Goal: Task Accomplishment & Management: Use online tool/utility

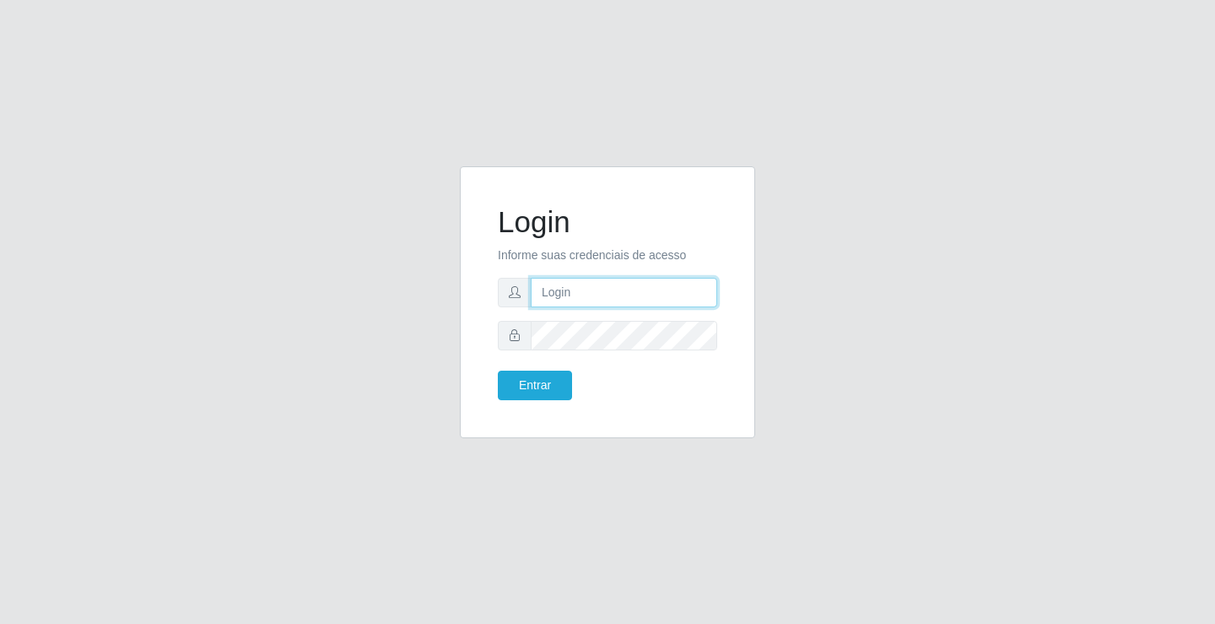
click at [580, 291] on input "text" at bounding box center [624, 293] width 187 height 30
type input "zivaneide@ideal"
click at [498, 371] on button "Entrar" at bounding box center [535, 386] width 74 height 30
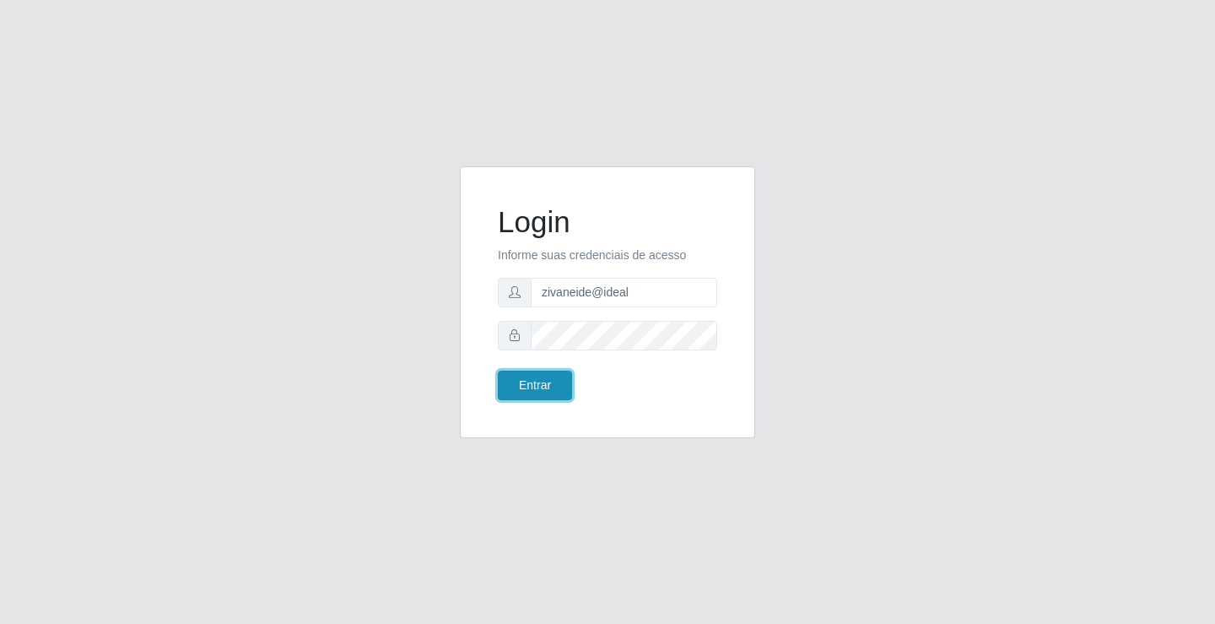
click at [552, 380] on button "Entrar" at bounding box center [535, 386] width 74 height 30
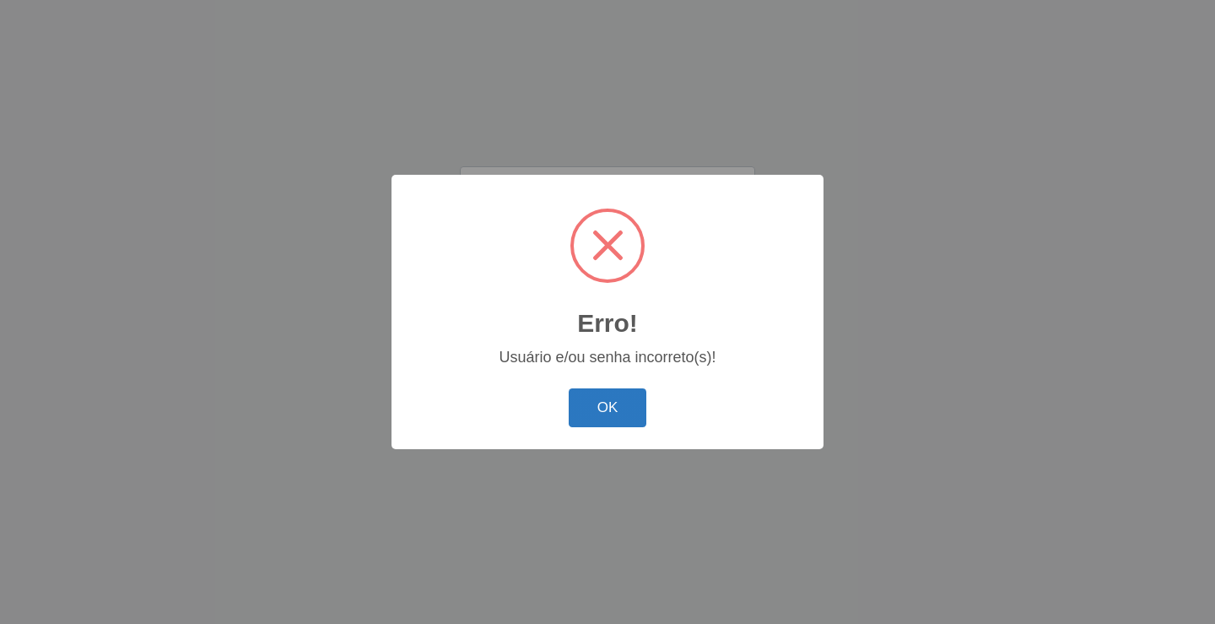
click at [590, 412] on button "OK" at bounding box center [608, 408] width 78 height 40
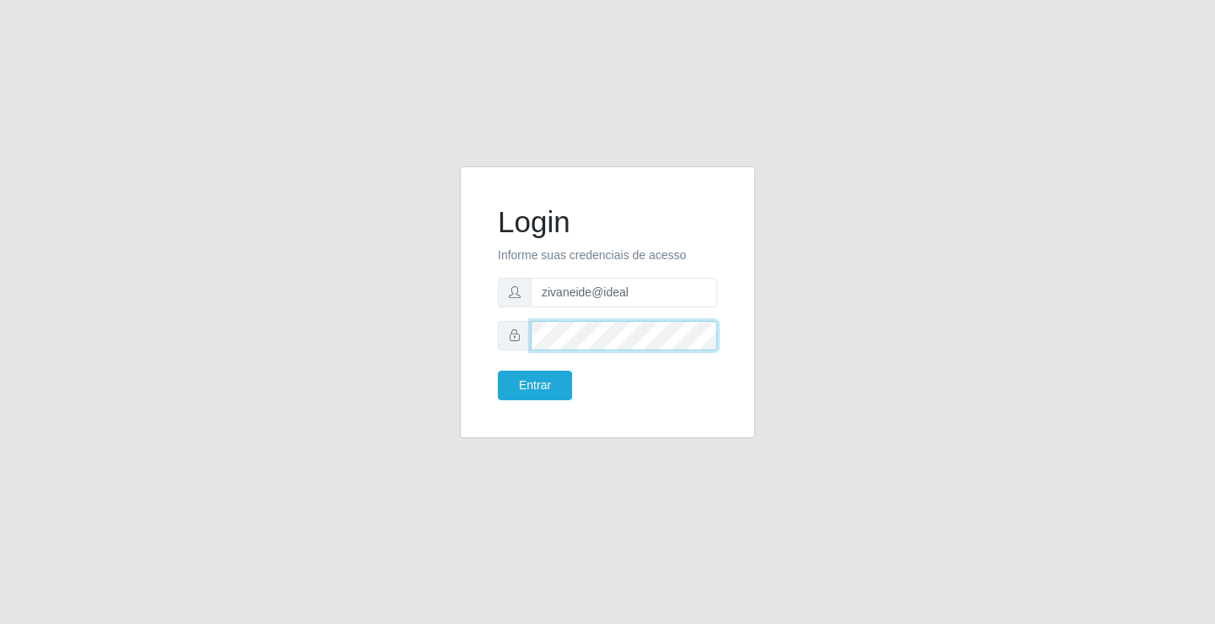
click at [498, 371] on button "Entrar" at bounding box center [535, 386] width 74 height 30
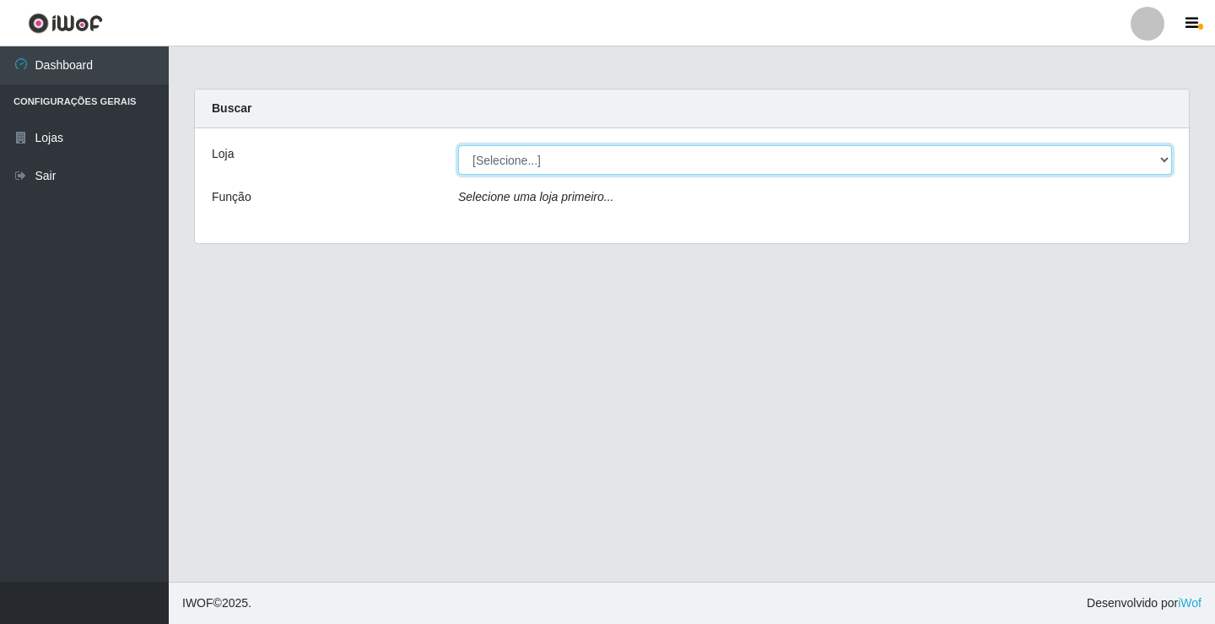
click at [1163, 154] on select "[Selecione...] Ideal - Conceição" at bounding box center [815, 160] width 714 height 30
click at [1164, 160] on select "[Selecione...] Ideal - Conceição" at bounding box center [815, 160] width 714 height 30
select select "231"
click at [458, 145] on select "[Selecione...] Ideal - Conceição" at bounding box center [815, 160] width 714 height 30
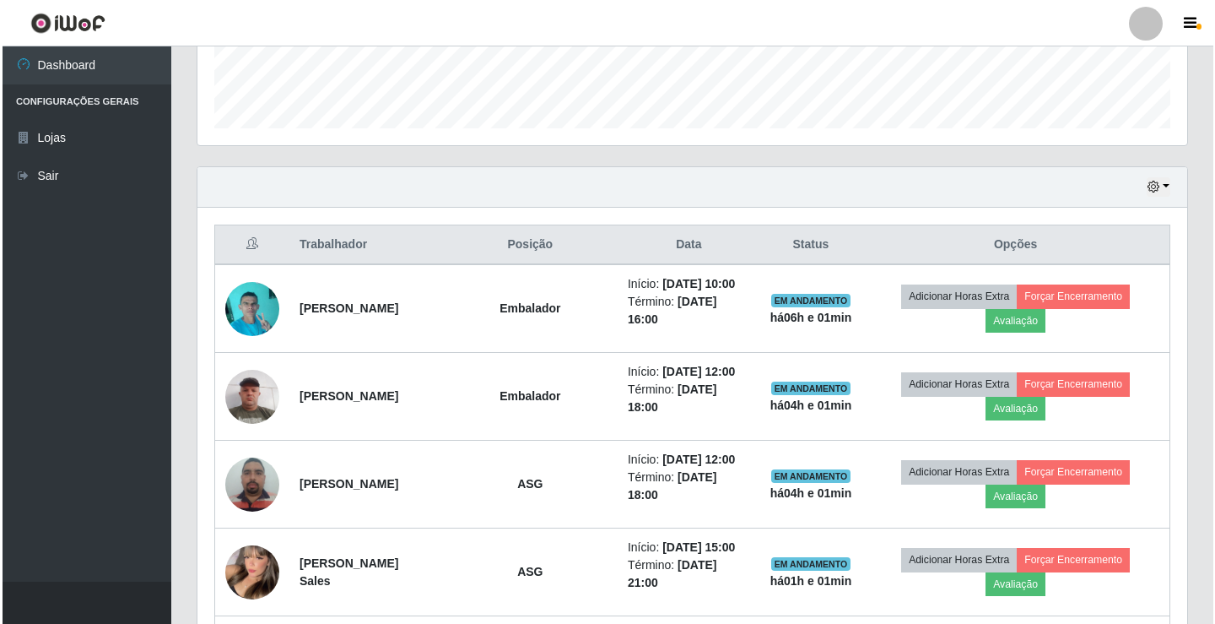
scroll to position [480, 0]
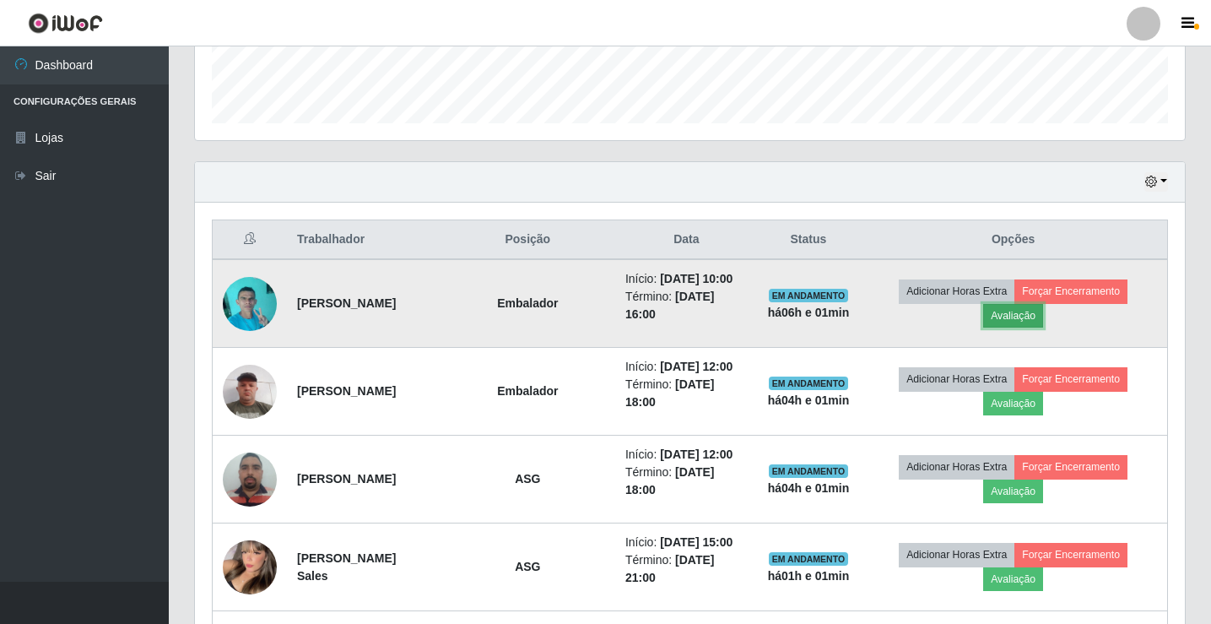
click at [1031, 311] on button "Avaliação" at bounding box center [1013, 316] width 60 height 24
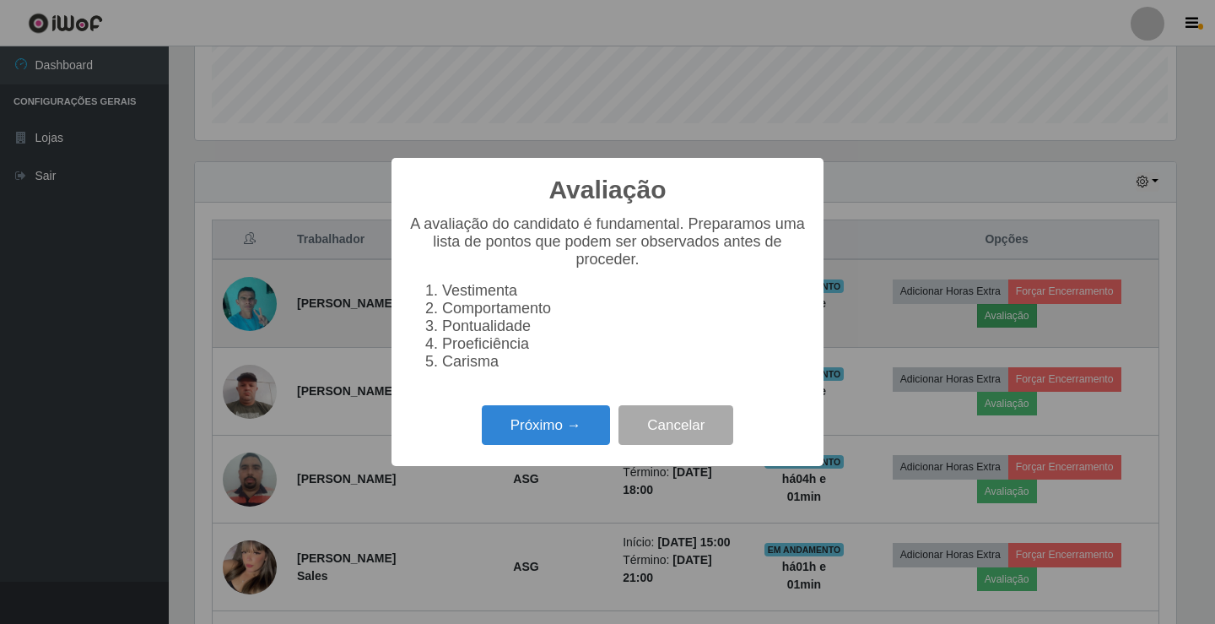
scroll to position [350, 982]
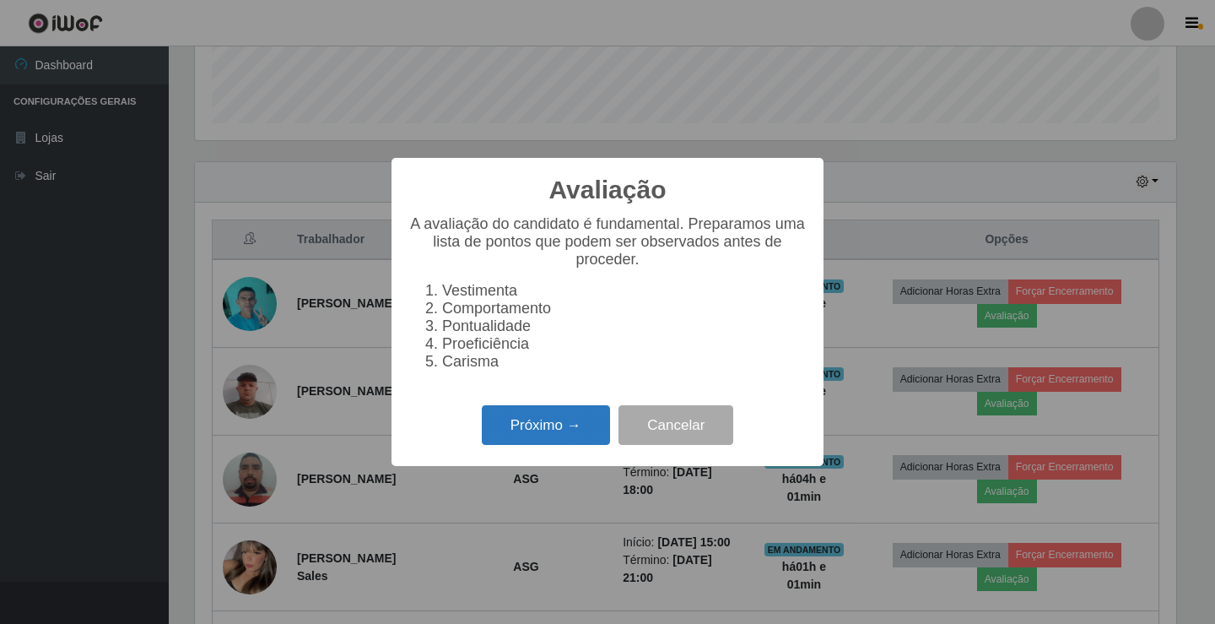
click at [512, 425] on button "Próximo →" at bounding box center [546, 425] width 128 height 40
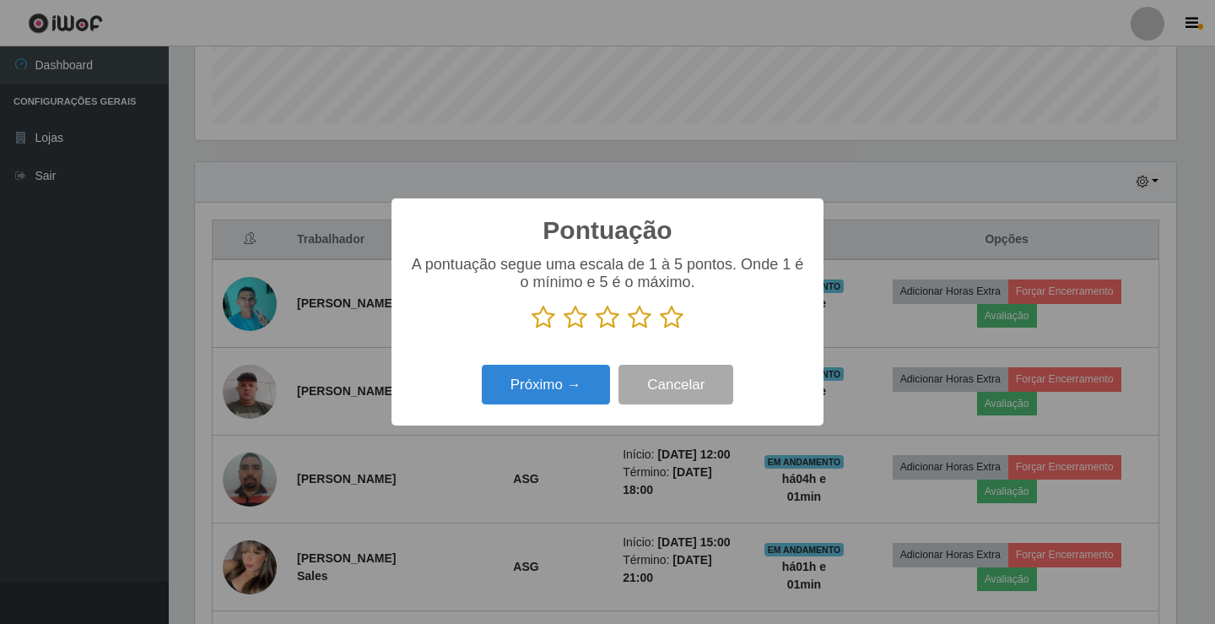
scroll to position [843712, 843081]
click at [639, 318] on icon at bounding box center [640, 317] width 24 height 25
click at [628, 330] on input "radio" at bounding box center [628, 330] width 0 height 0
click at [564, 382] on button "Próximo →" at bounding box center [546, 385] width 128 height 40
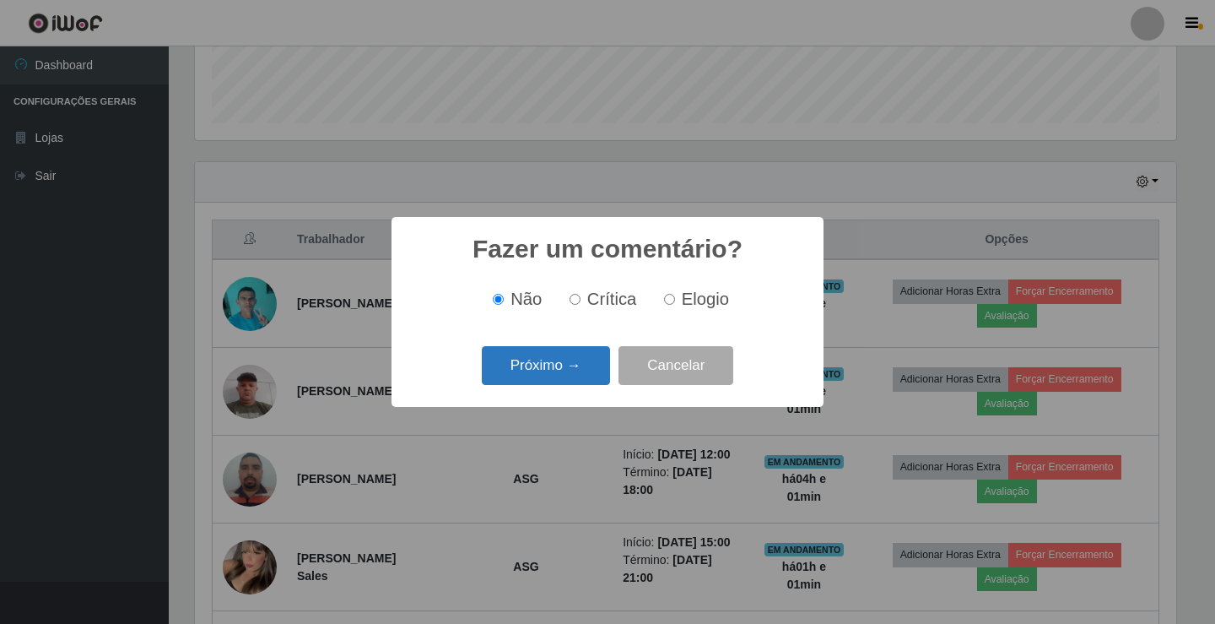
click at [566, 375] on button "Próximo →" at bounding box center [546, 366] width 128 height 40
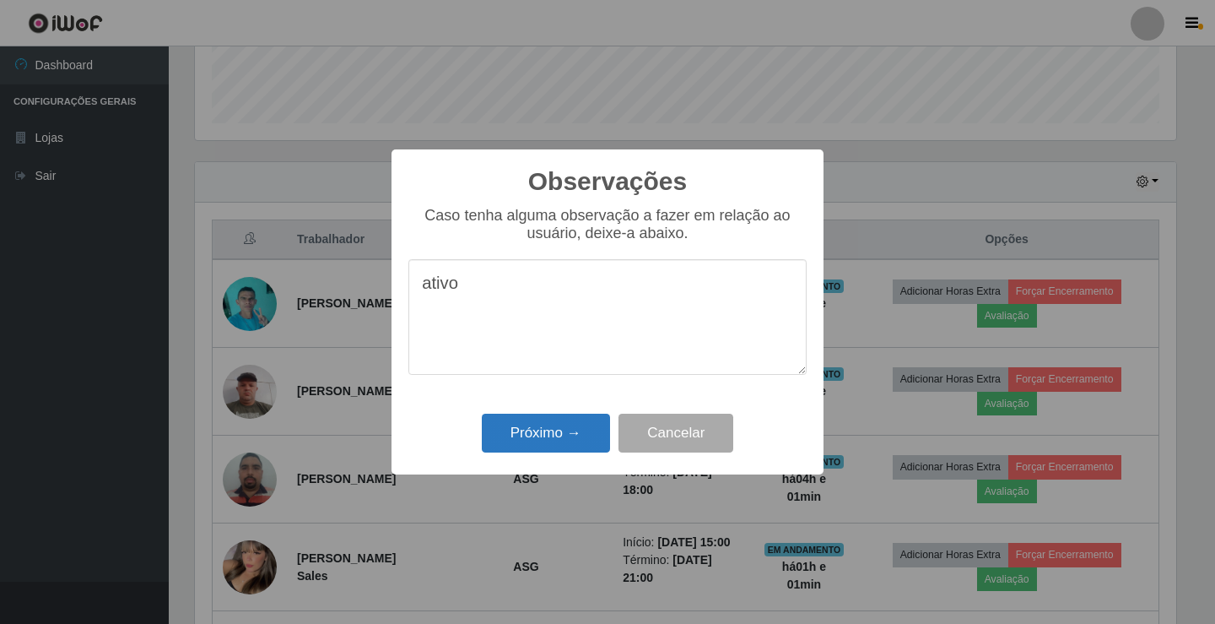
type textarea "ativo"
click at [534, 437] on button "Próximo →" at bounding box center [546, 434] width 128 height 40
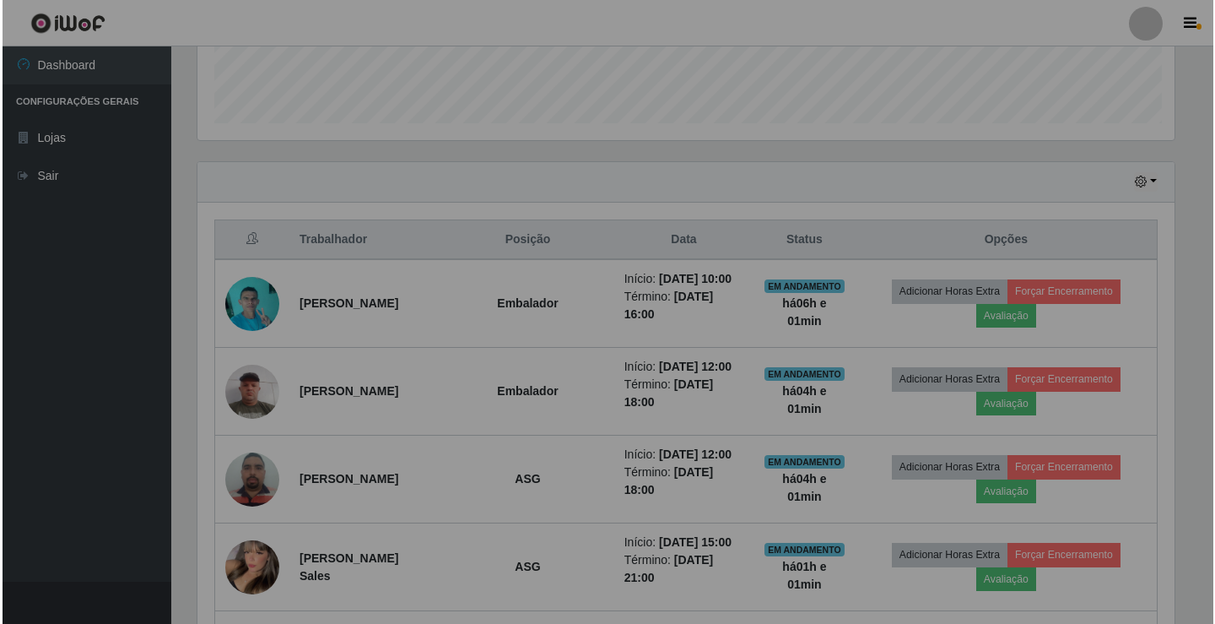
scroll to position [350, 990]
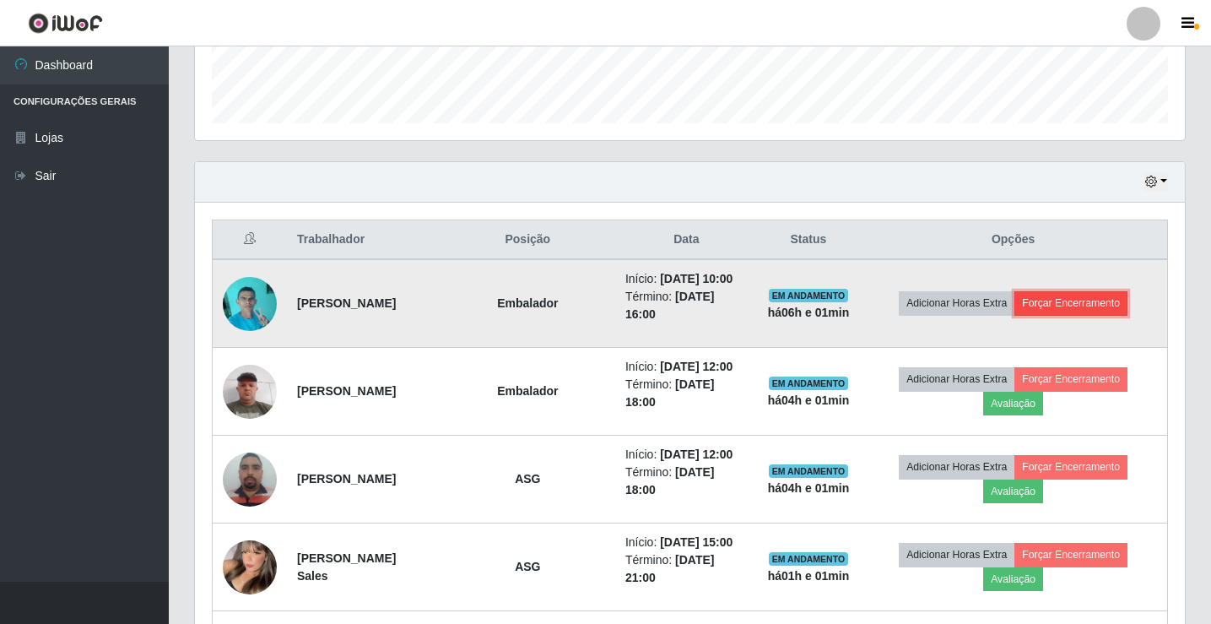
click at [1105, 297] on button "Forçar Encerramento" at bounding box center [1071, 303] width 113 height 24
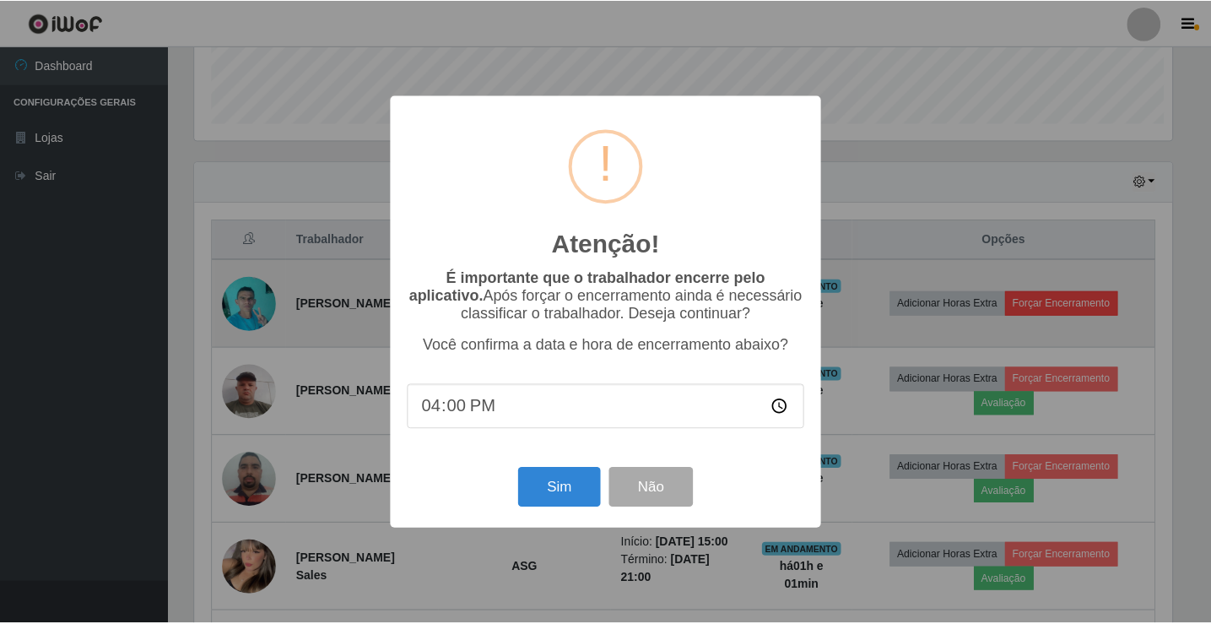
scroll to position [350, 982]
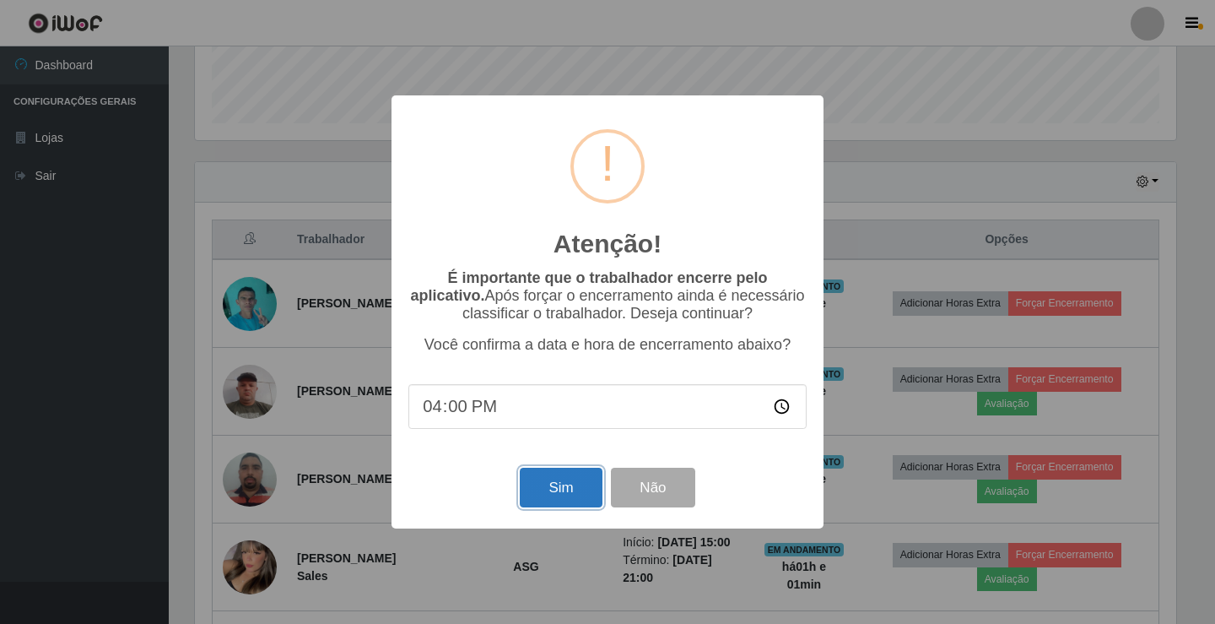
click at [576, 495] on button "Sim" at bounding box center [561, 488] width 82 height 40
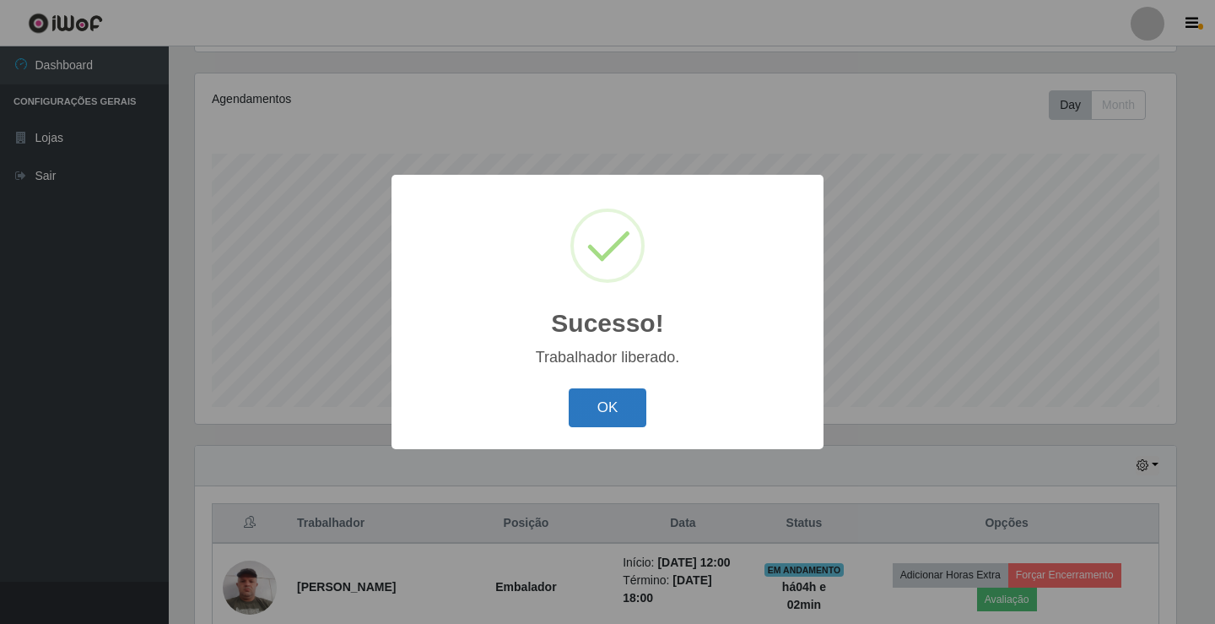
click at [617, 398] on button "OK" at bounding box center [608, 408] width 78 height 40
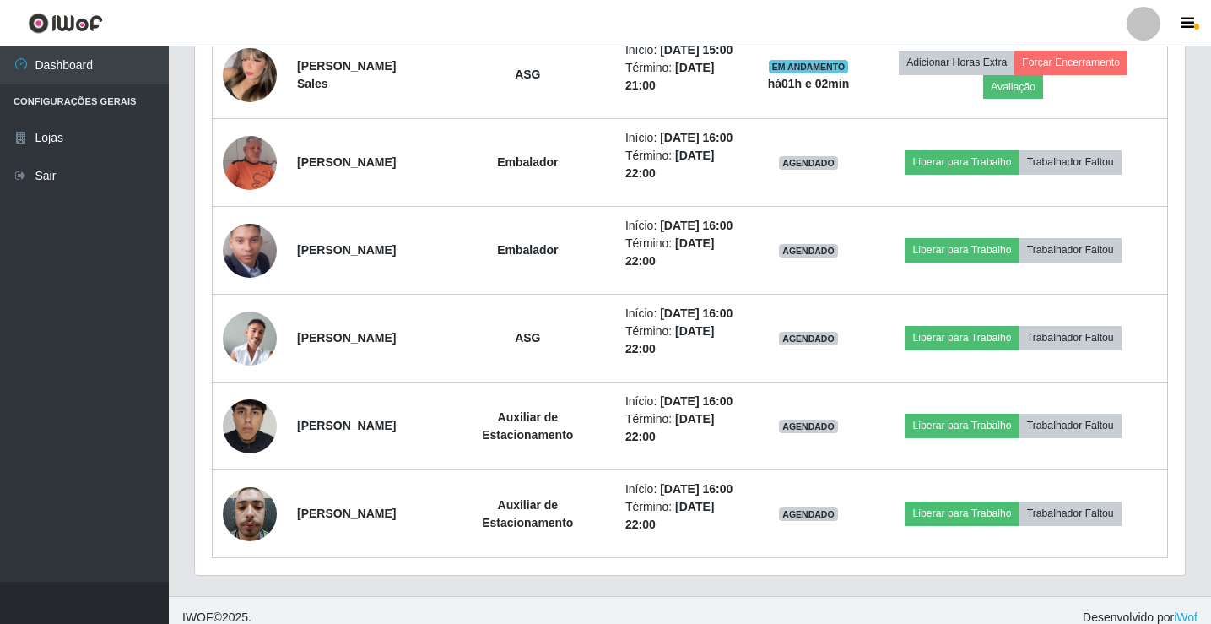
scroll to position [899, 0]
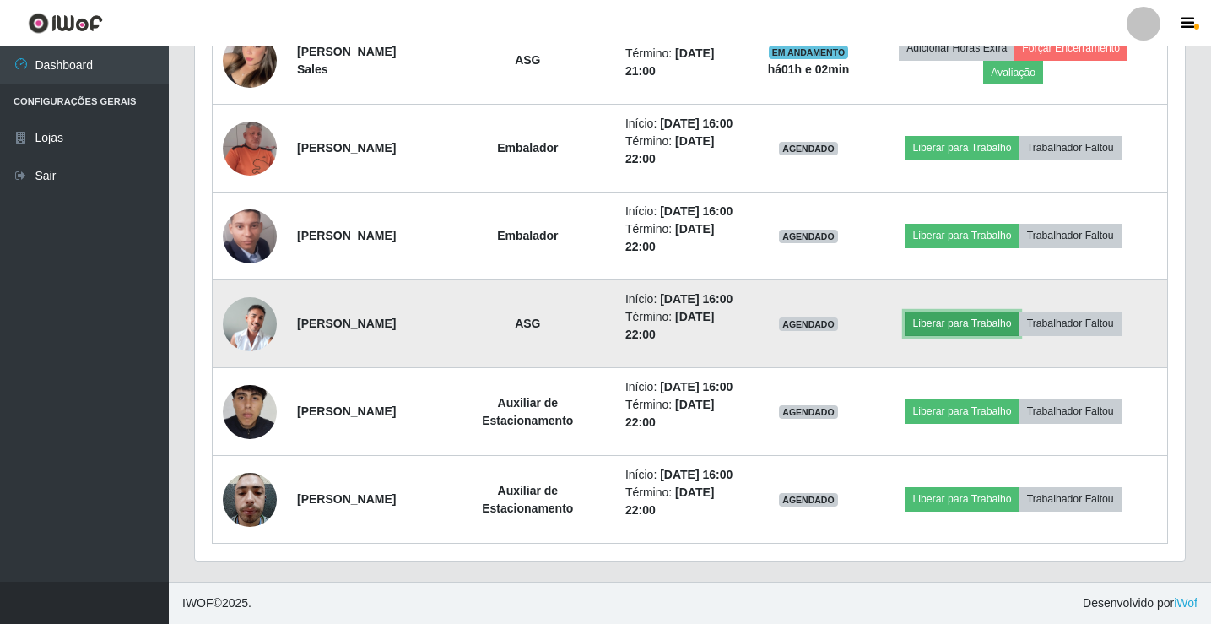
click at [965, 325] on button "Liberar para Trabalho" at bounding box center [962, 323] width 114 height 24
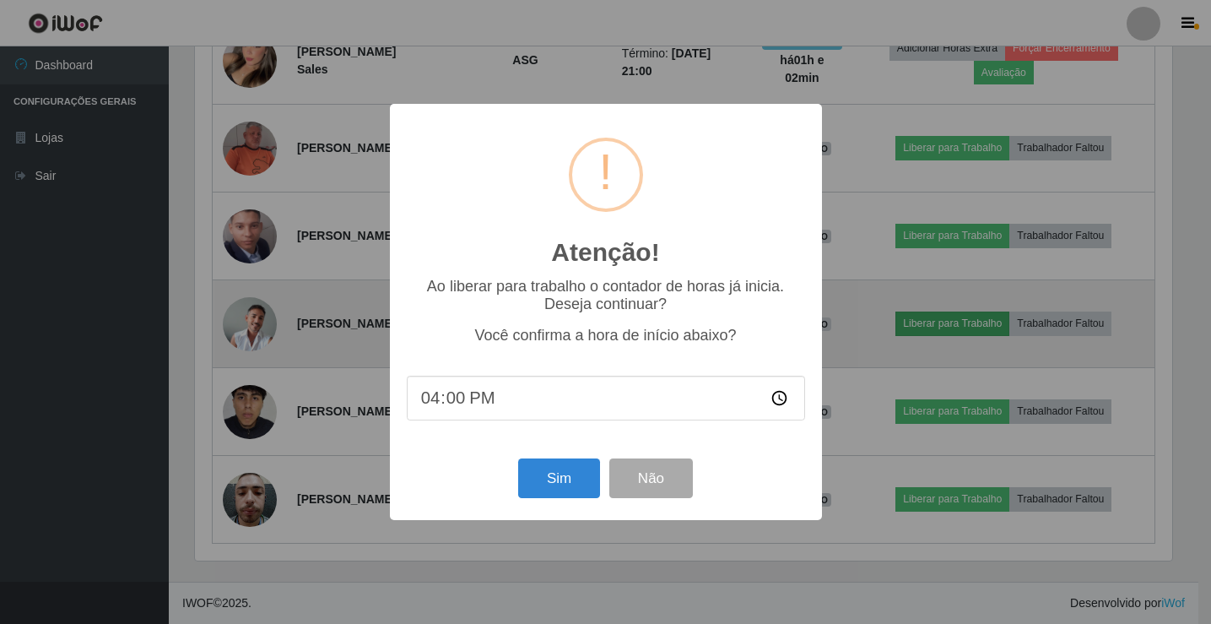
scroll to position [350, 982]
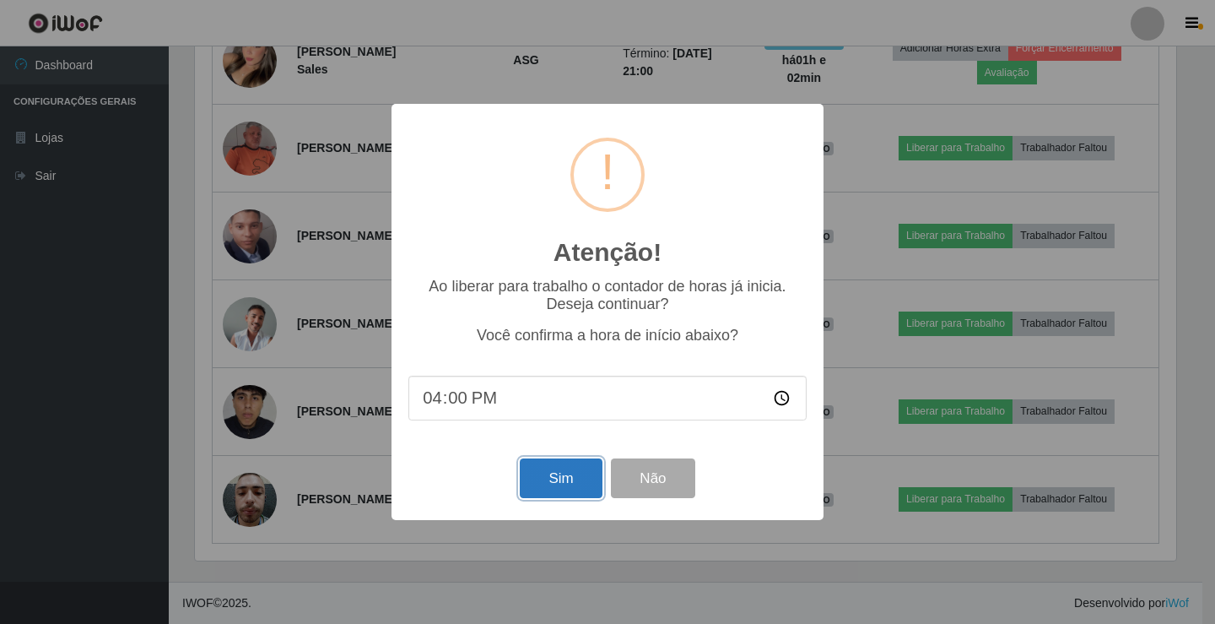
click at [556, 488] on button "Sim" at bounding box center [561, 478] width 82 height 40
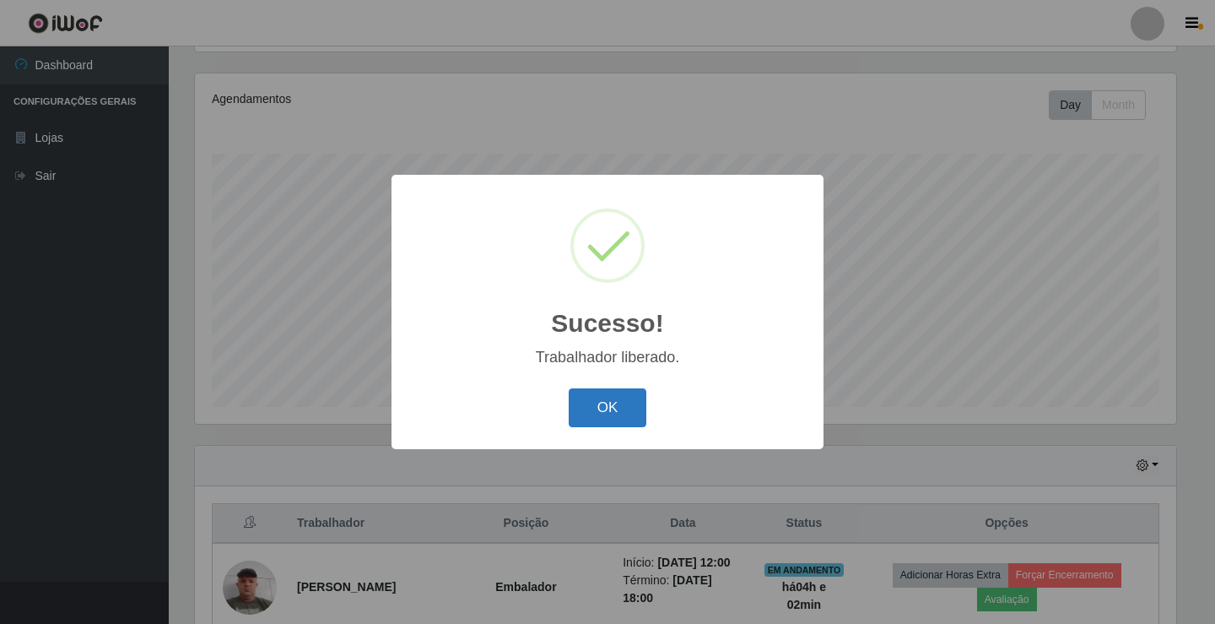
click at [625, 406] on button "OK" at bounding box center [608, 408] width 78 height 40
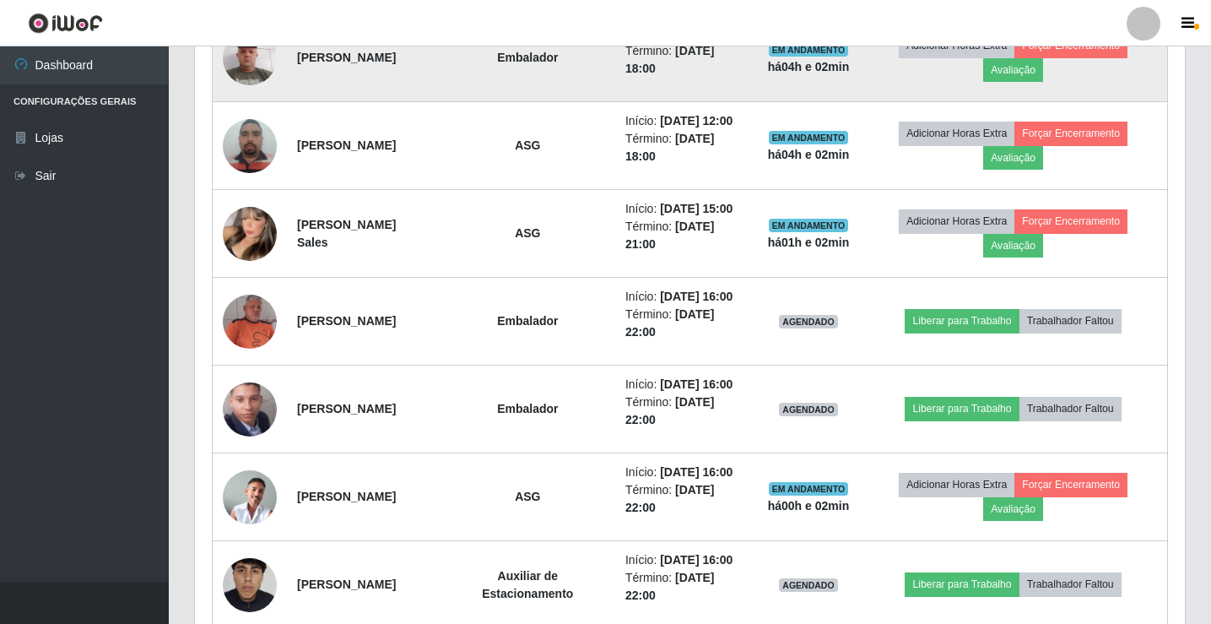
scroll to position [899, 0]
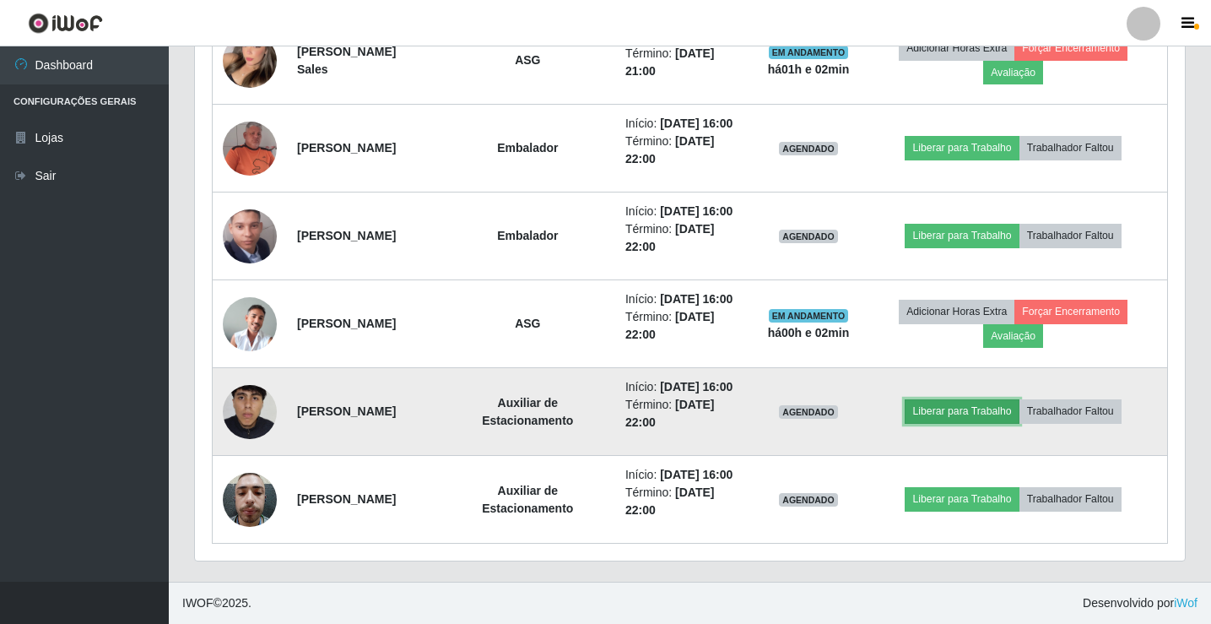
click at [970, 406] on button "Liberar para Trabalho" at bounding box center [962, 411] width 114 height 24
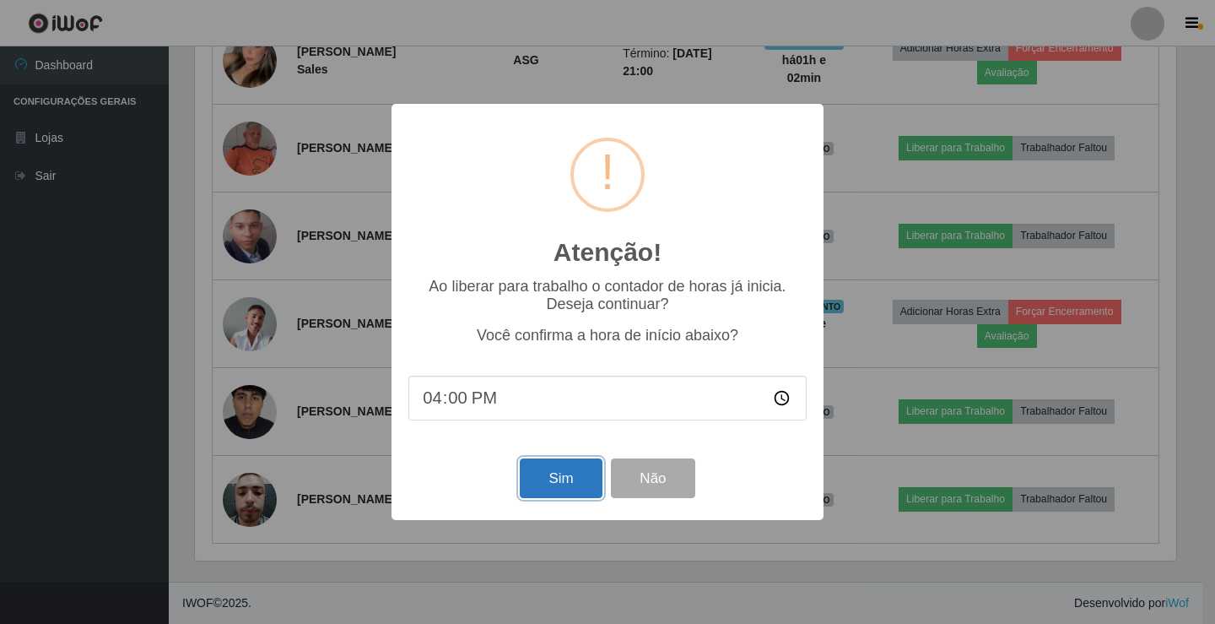
click at [522, 476] on button "Sim" at bounding box center [561, 478] width 82 height 40
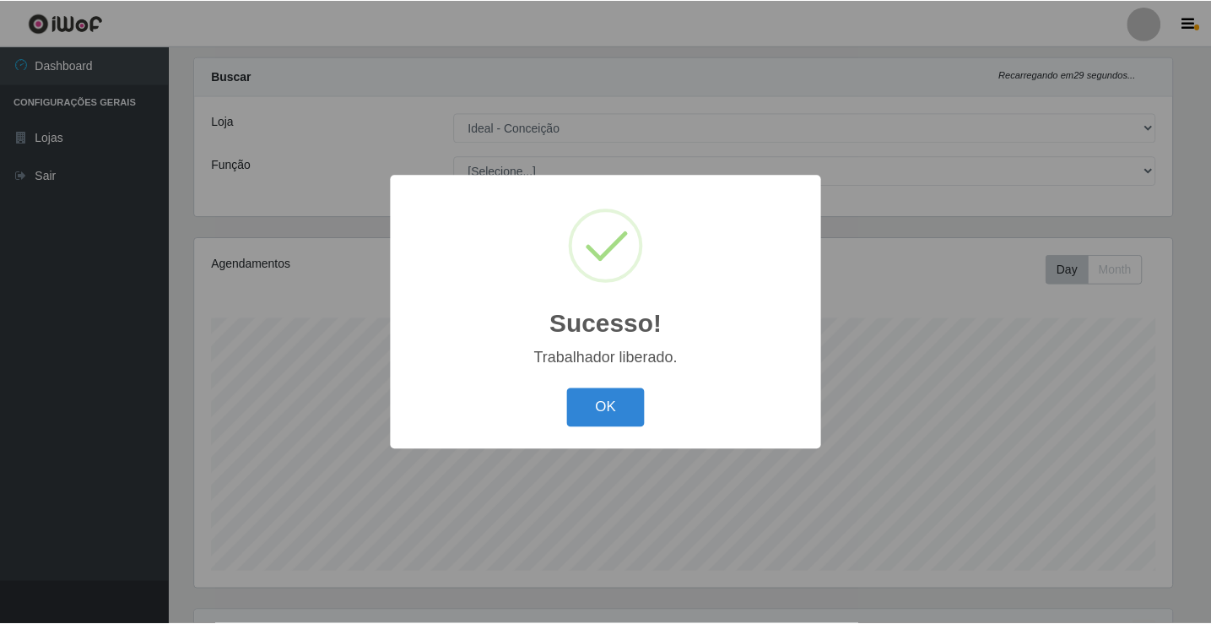
scroll to position [0, 0]
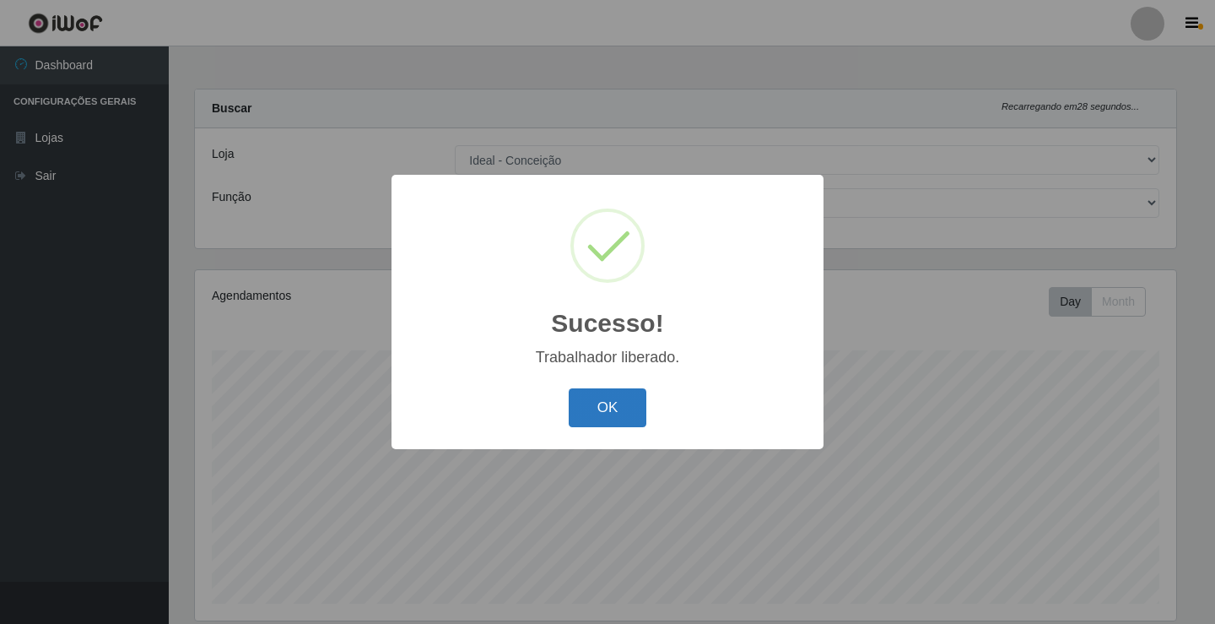
click at [589, 414] on button "OK" at bounding box center [608, 408] width 78 height 40
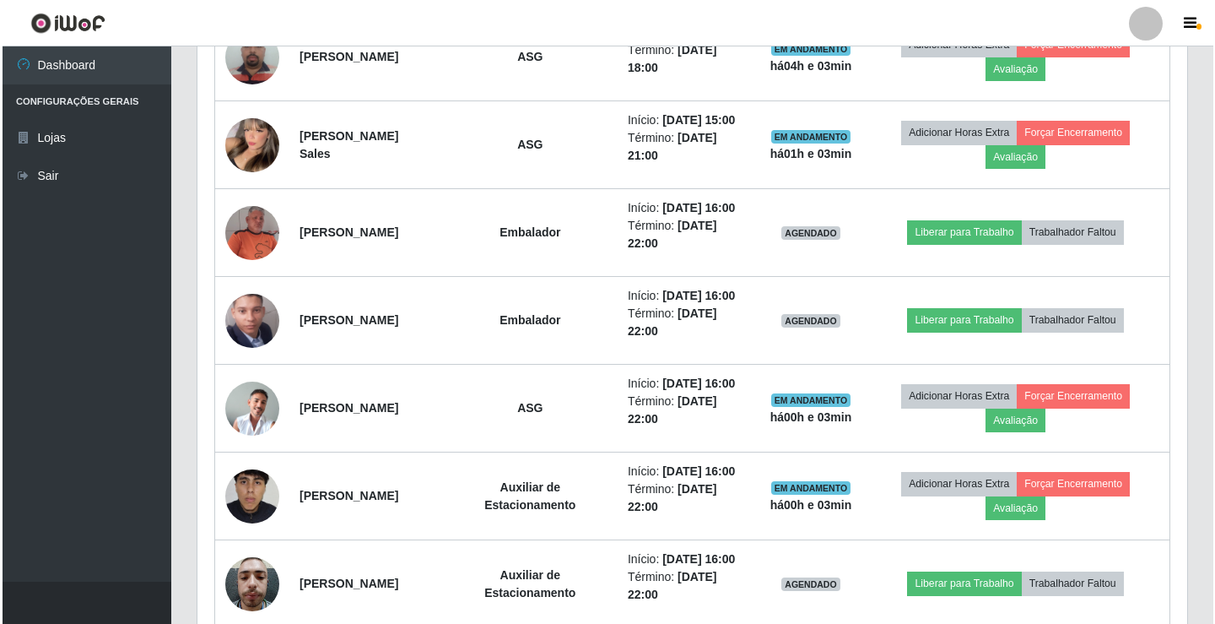
scroll to position [899, 0]
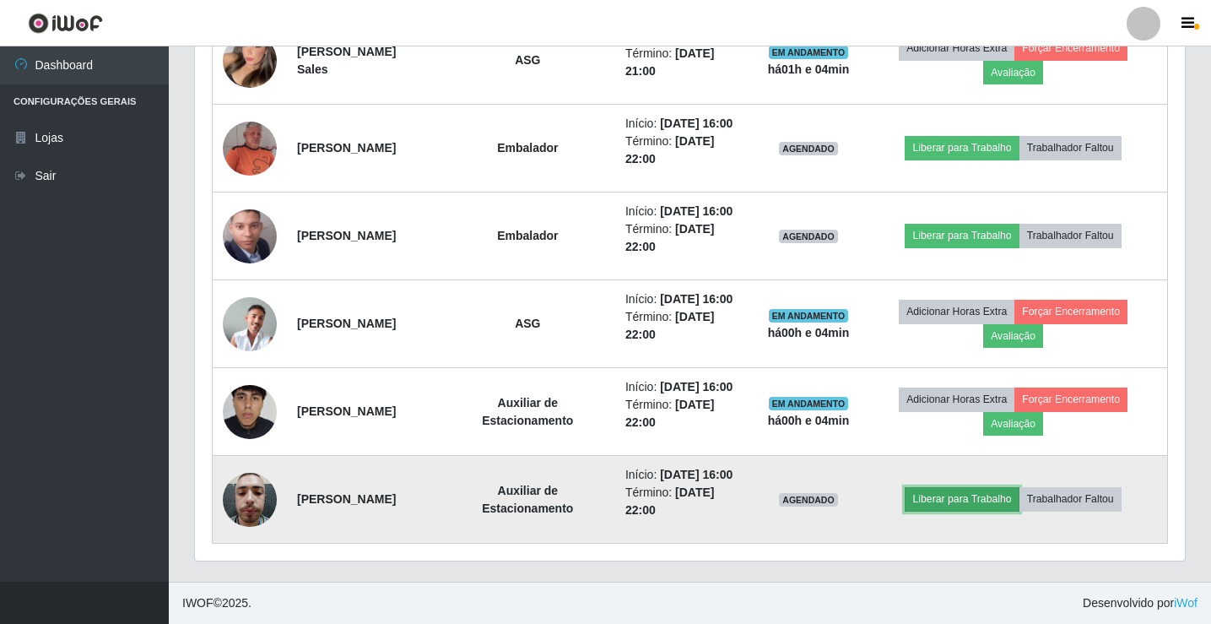
click at [993, 495] on button "Liberar para Trabalho" at bounding box center [962, 499] width 114 height 24
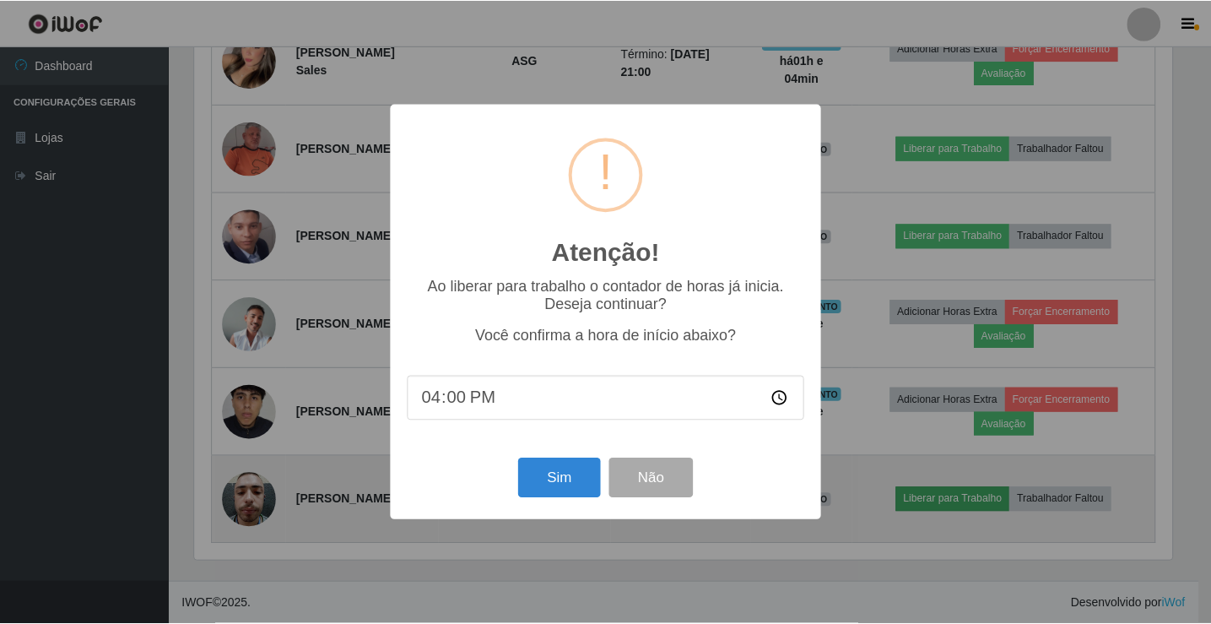
scroll to position [350, 982]
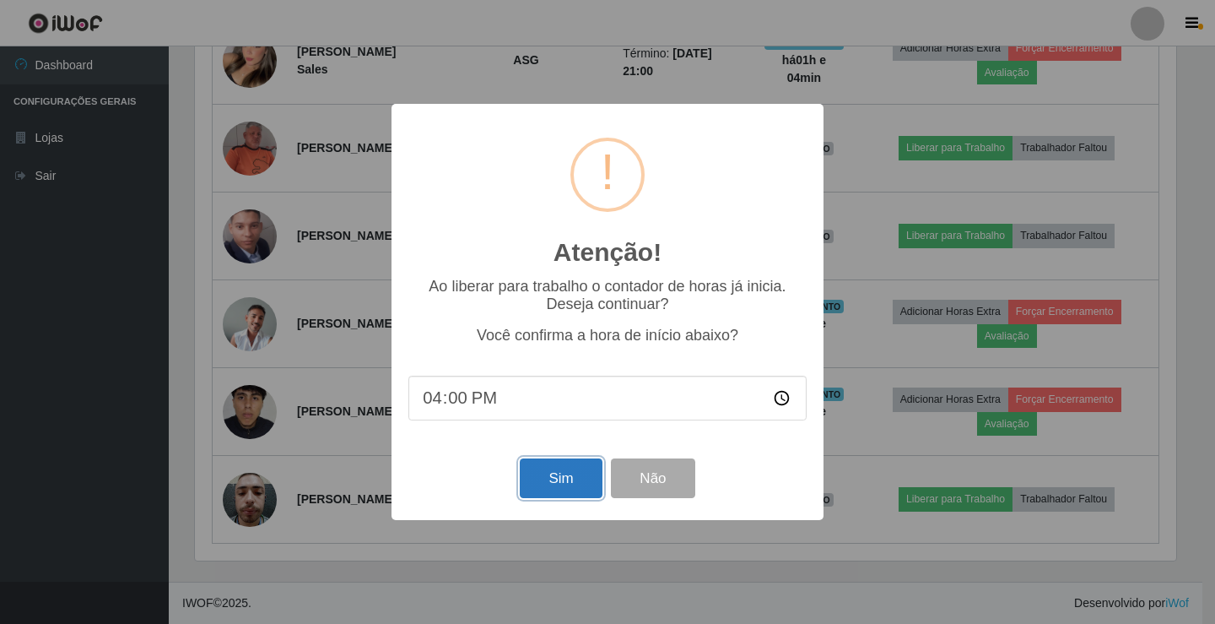
click at [567, 482] on button "Sim" at bounding box center [561, 478] width 82 height 40
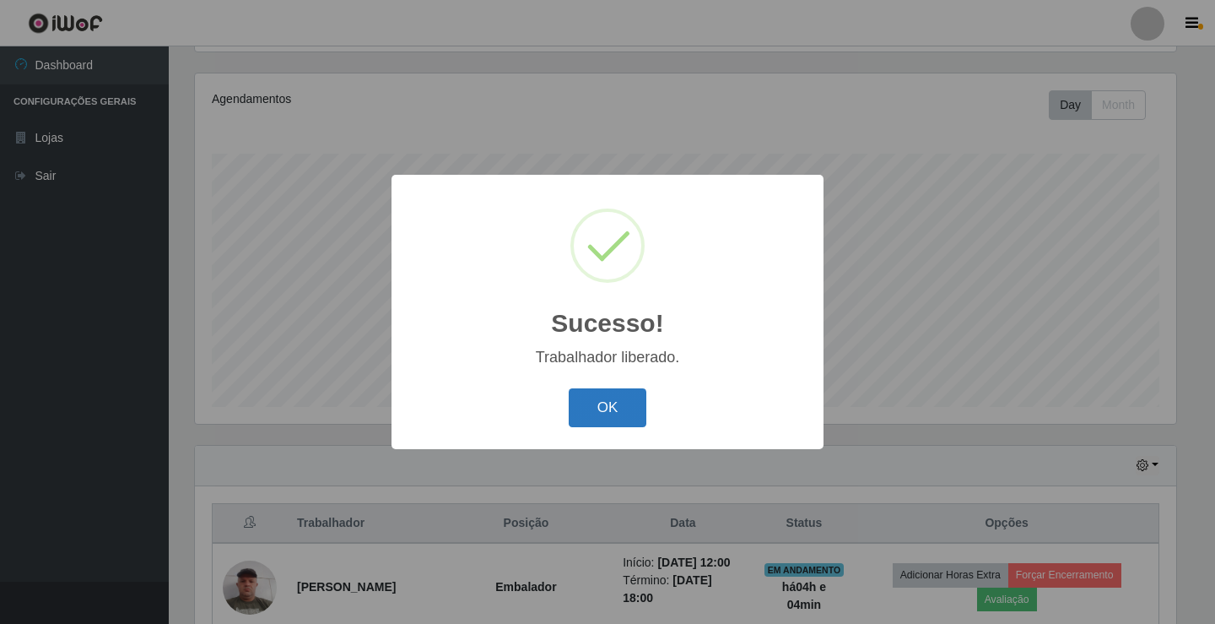
click at [589, 405] on button "OK" at bounding box center [608, 408] width 78 height 40
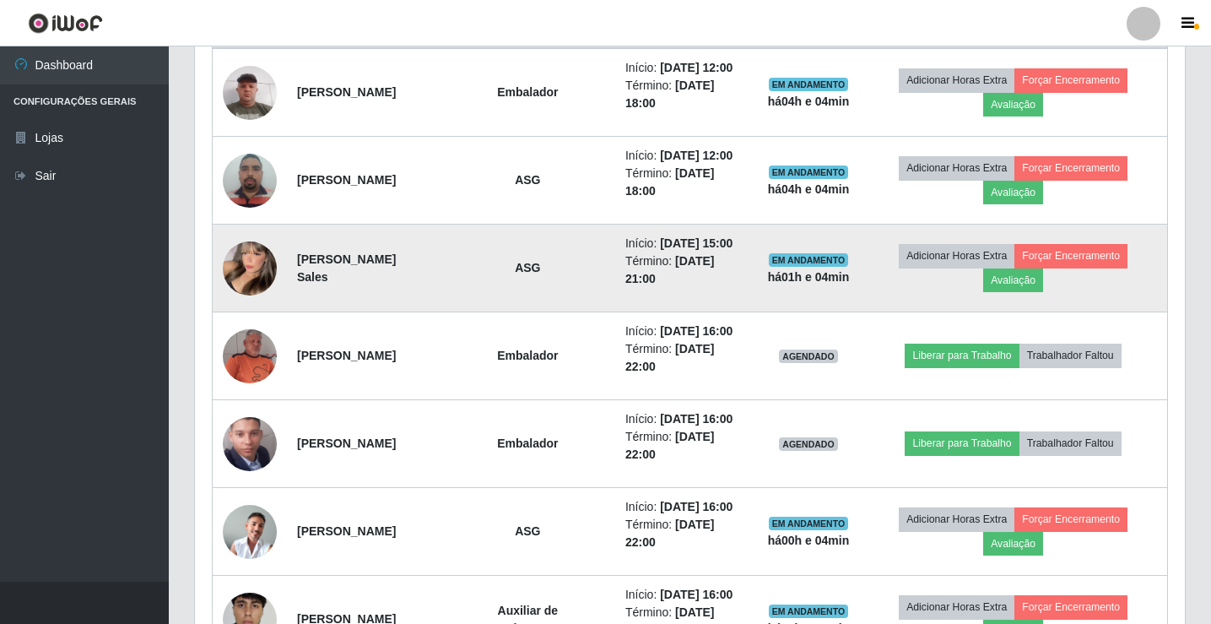
scroll to position [899, 0]
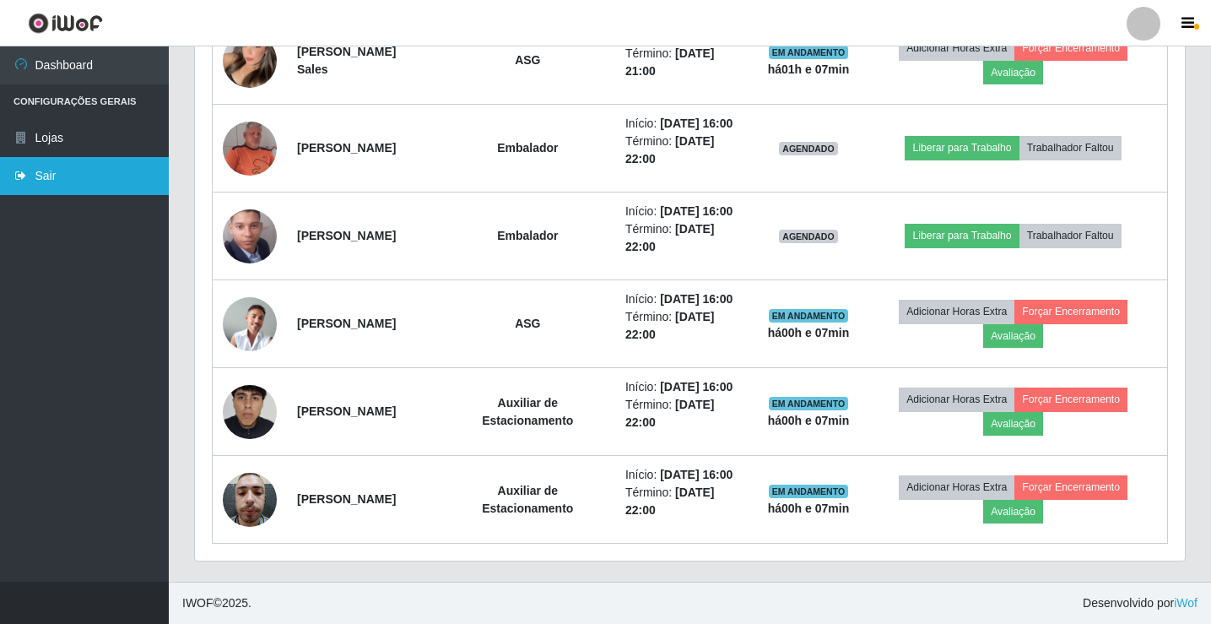
click at [62, 190] on link "Sair" at bounding box center [84, 176] width 169 height 38
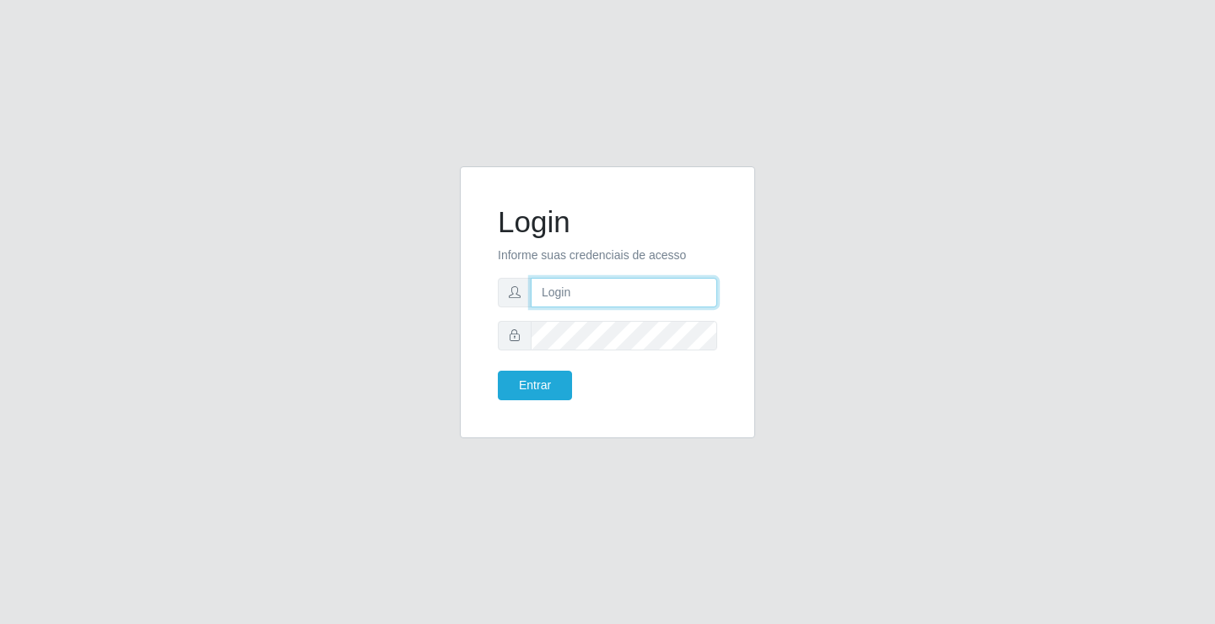
click at [554, 297] on input "text" at bounding box center [624, 293] width 187 height 30
type input "ediane@ideal"
click at [498, 371] on button "Entrar" at bounding box center [535, 386] width 74 height 30
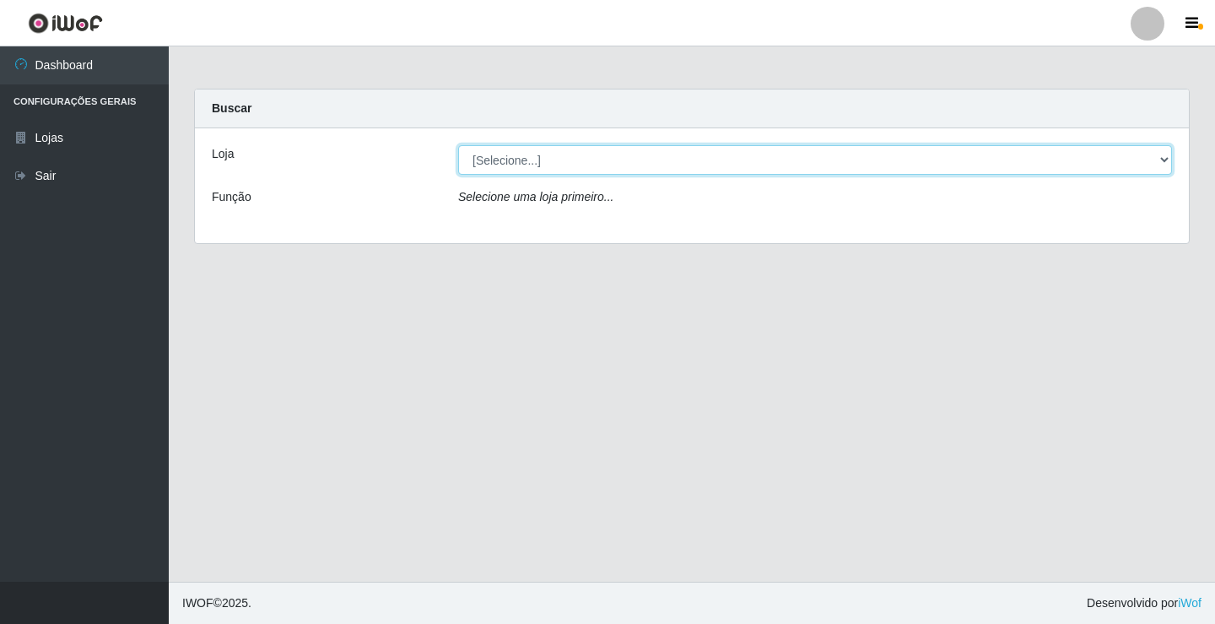
click at [553, 161] on select "[Selecione...] Ideal - Conceição" at bounding box center [815, 160] width 714 height 30
select select "231"
click at [458, 145] on select "[Selecione...] Ideal - Conceição" at bounding box center [815, 160] width 714 height 30
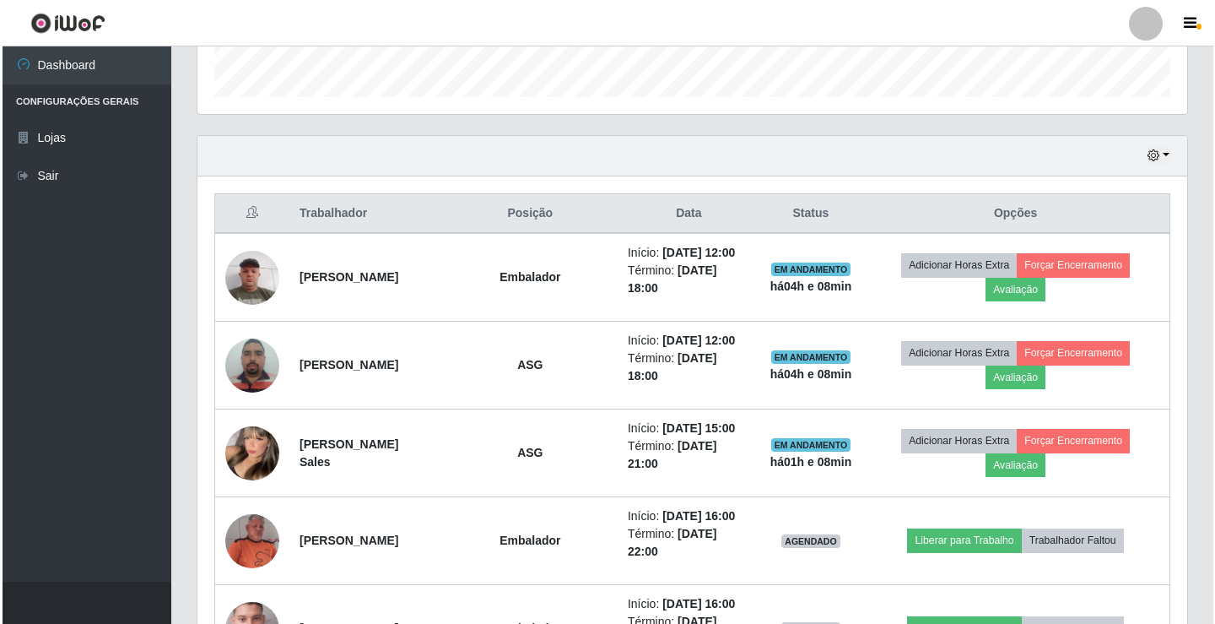
scroll to position [760, 0]
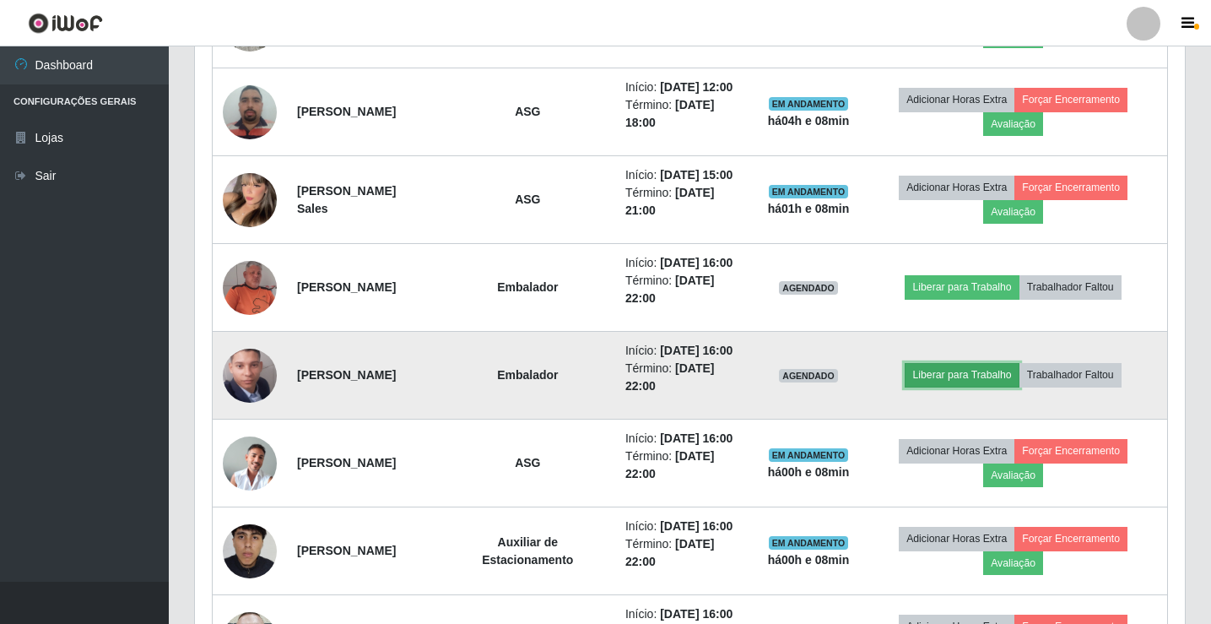
click at [987, 371] on button "Liberar para Trabalho" at bounding box center [962, 375] width 114 height 24
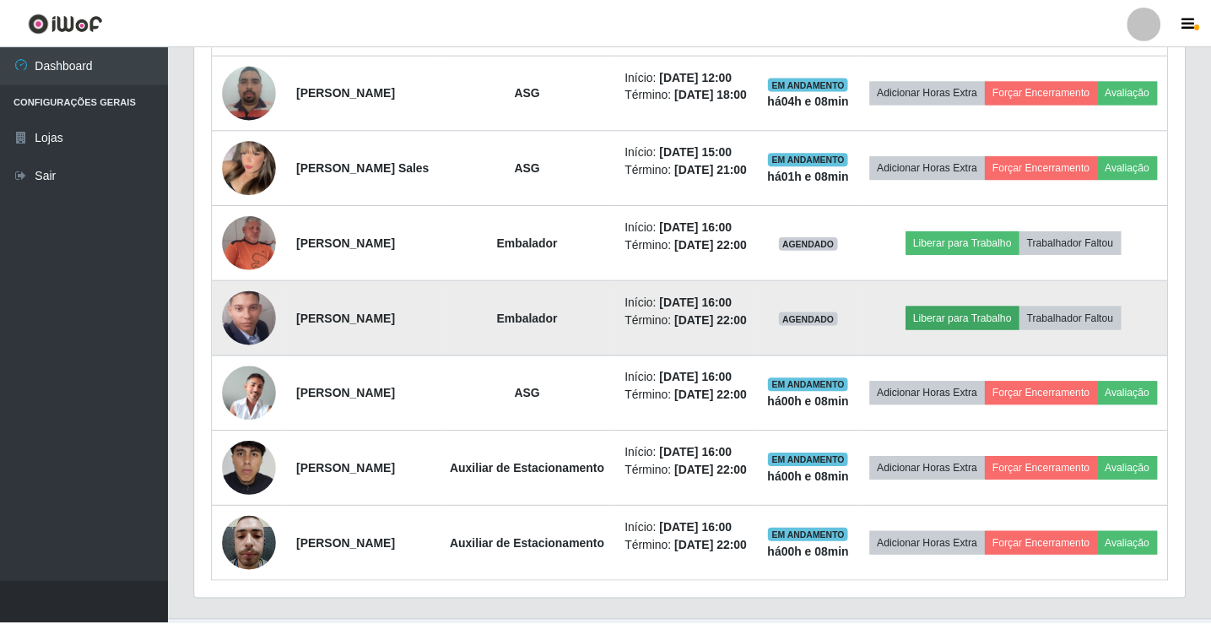
scroll to position [350, 982]
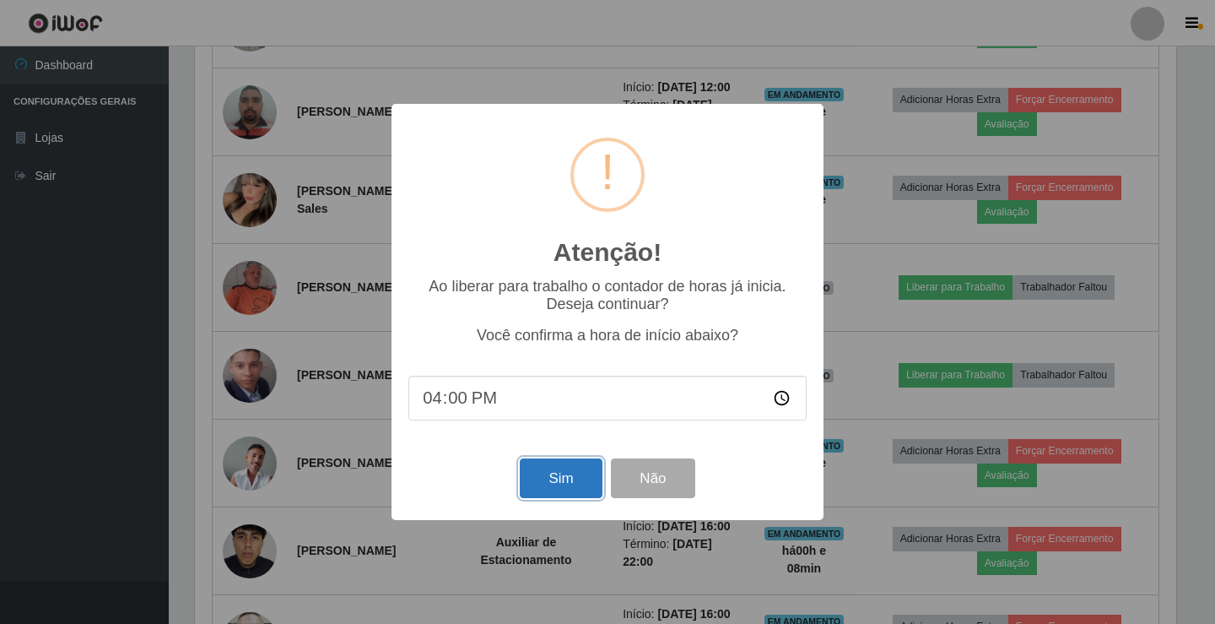
click at [549, 481] on button "Sim" at bounding box center [561, 478] width 82 height 40
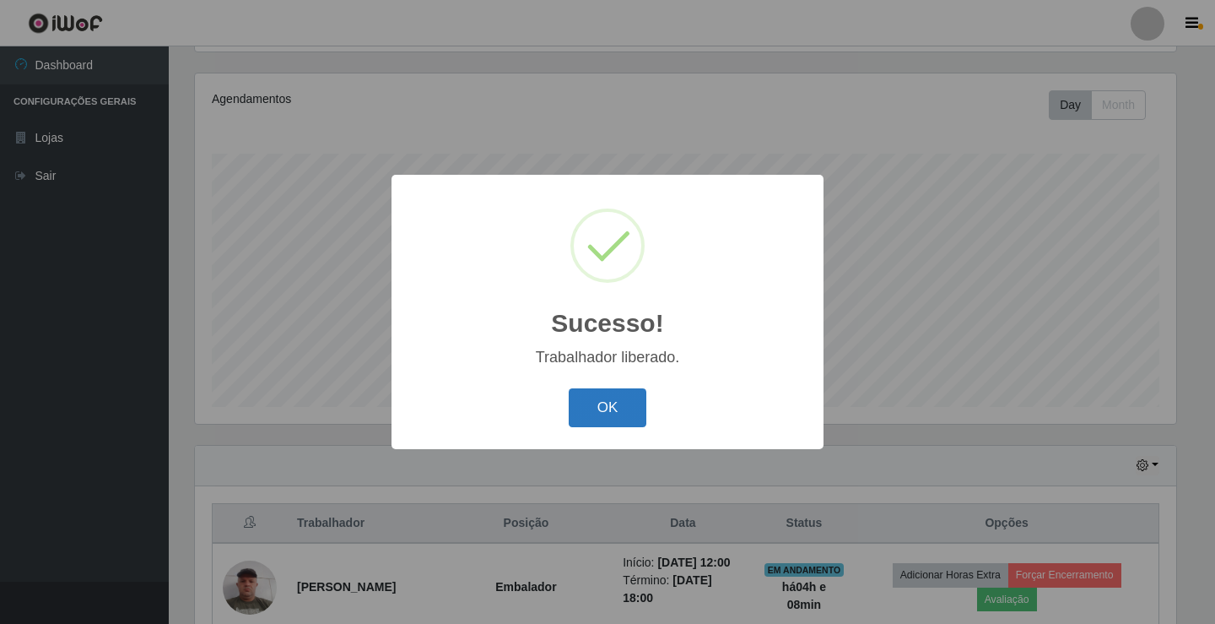
click at [616, 405] on button "OK" at bounding box center [608, 408] width 78 height 40
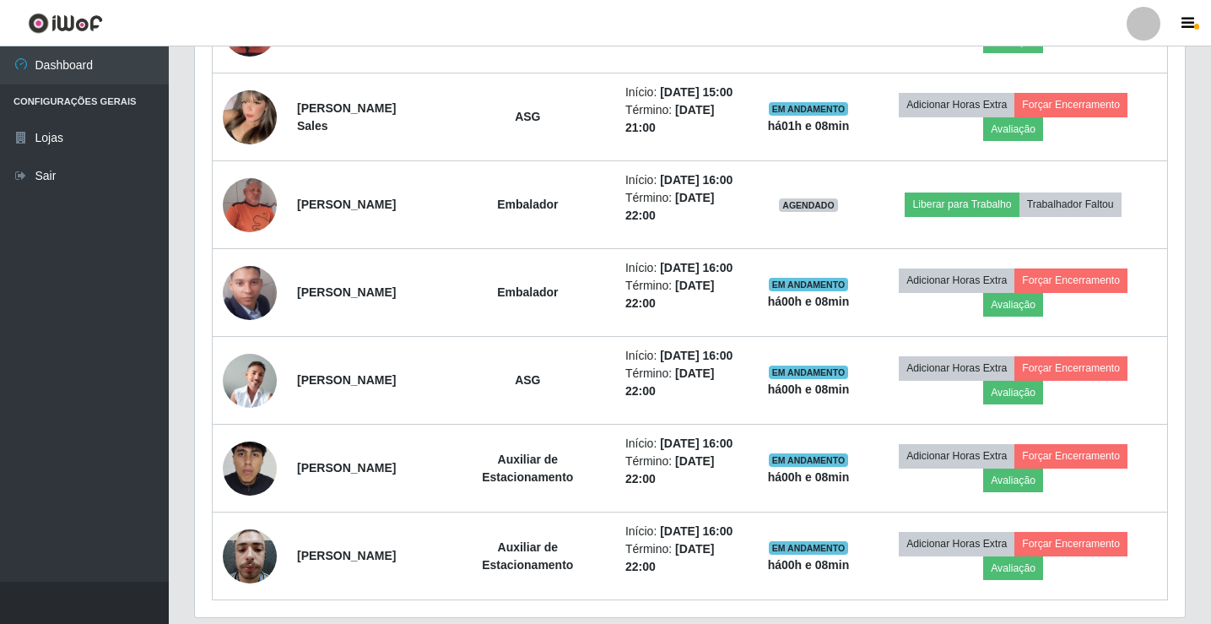
scroll to position [872, 0]
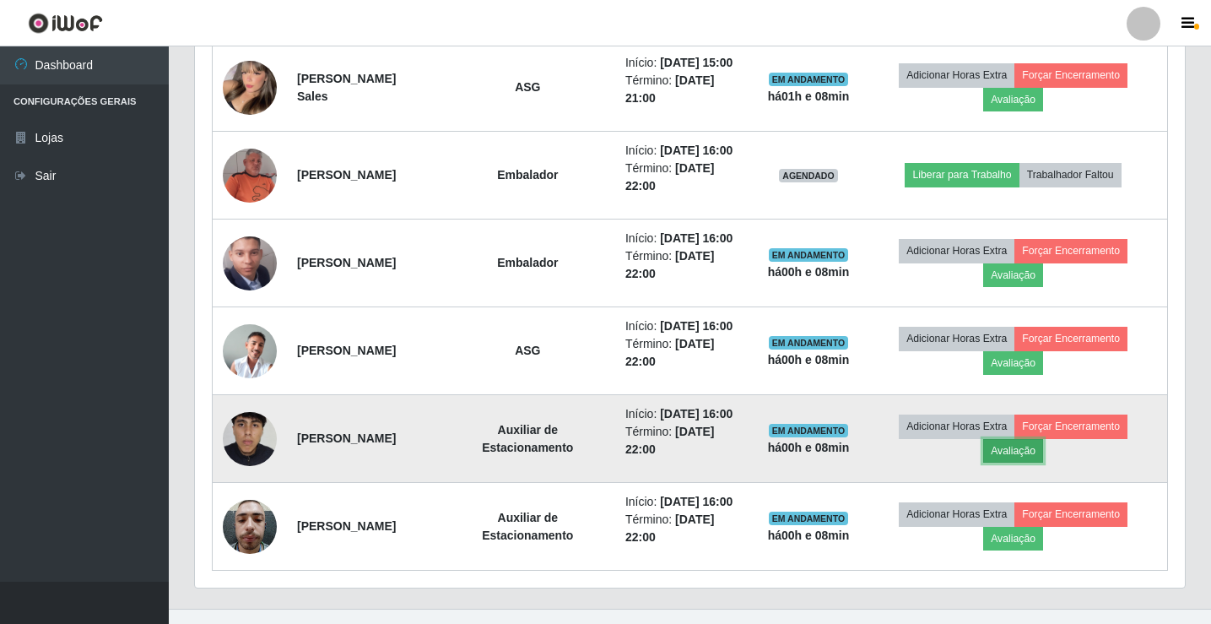
click at [1043, 449] on button "Avaliação" at bounding box center [1013, 451] width 60 height 24
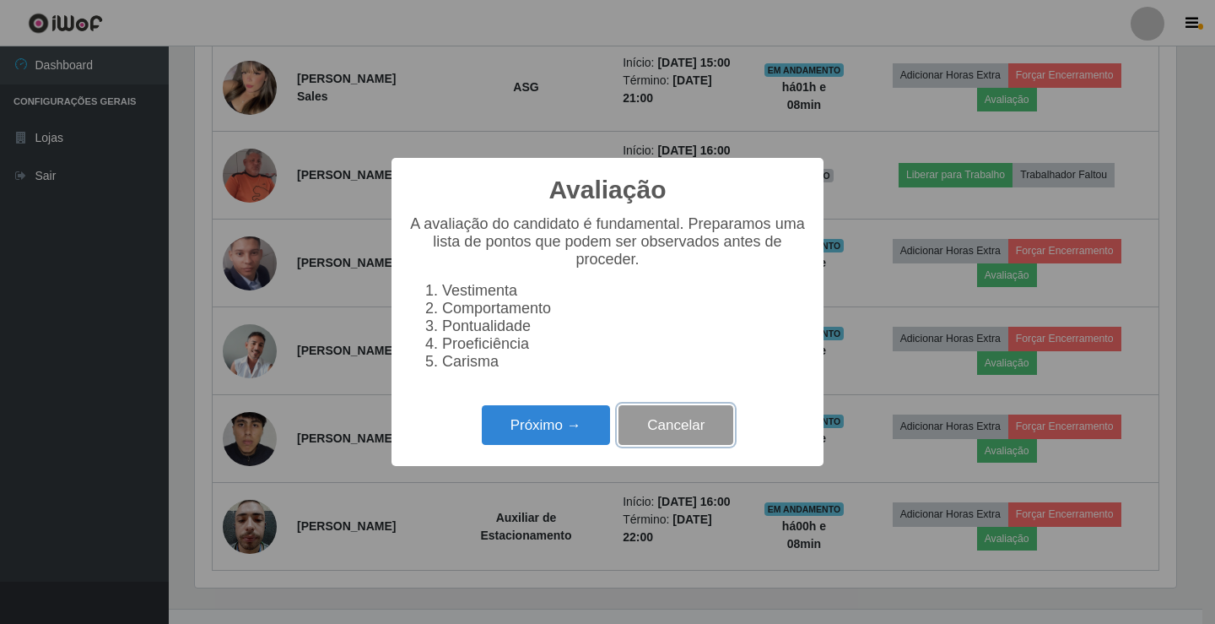
click at [690, 436] on button "Cancelar" at bounding box center [676, 425] width 115 height 40
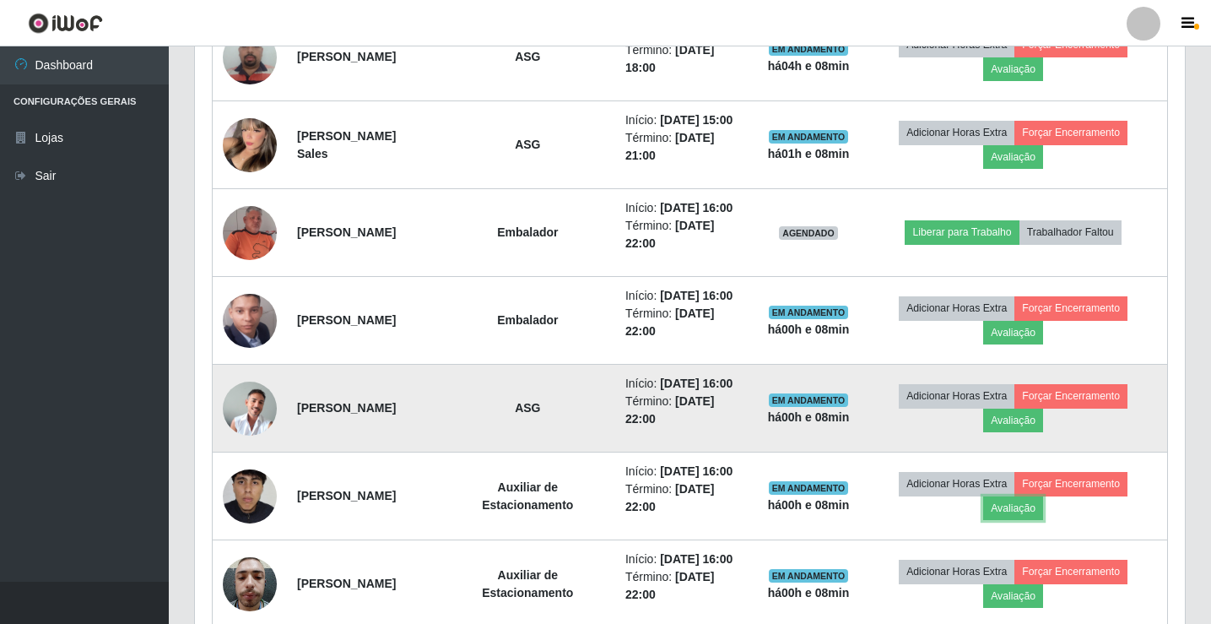
scroll to position [899, 0]
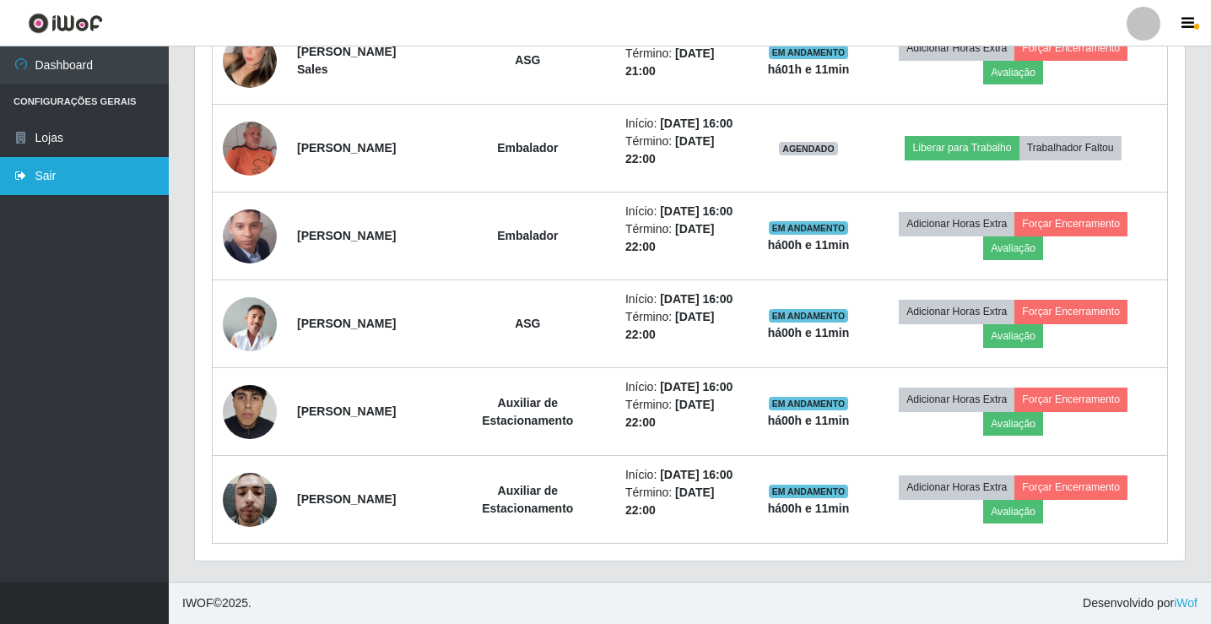
click at [47, 161] on link "Sair" at bounding box center [84, 176] width 169 height 38
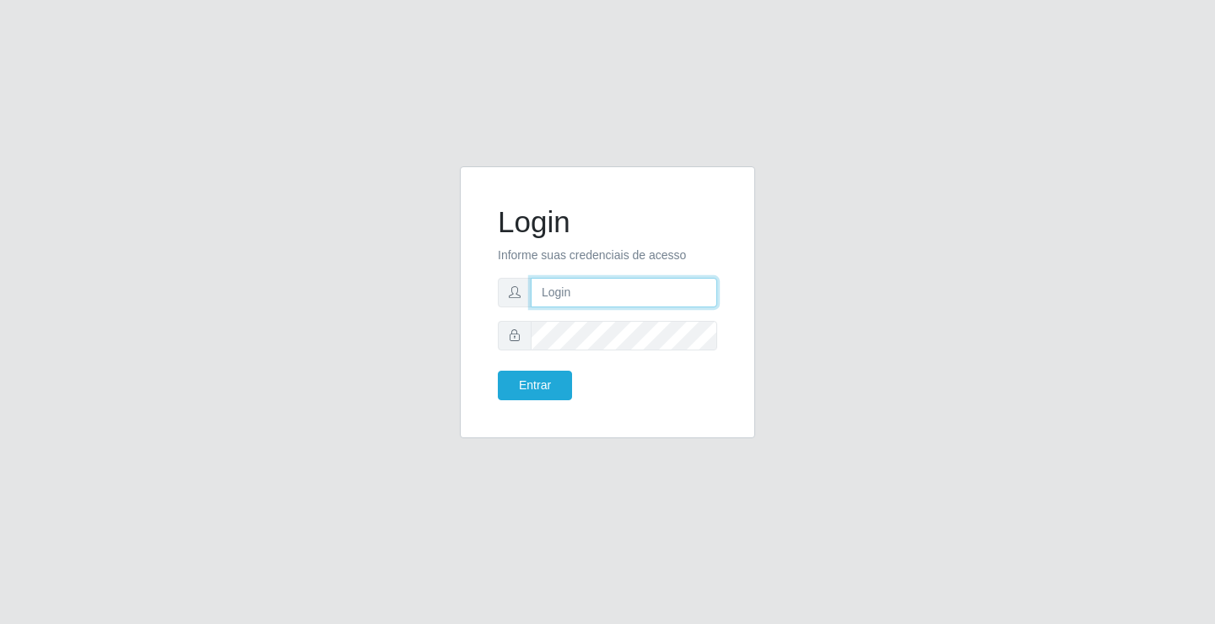
click at [559, 297] on input "text" at bounding box center [624, 293] width 187 height 30
type input "ediane@ideal"
click at [611, 350] on form "Login Informe suas credenciais de acesso ediane@ideal Entrar" at bounding box center [607, 302] width 219 height 196
click at [498, 371] on button "Entrar" at bounding box center [535, 386] width 74 height 30
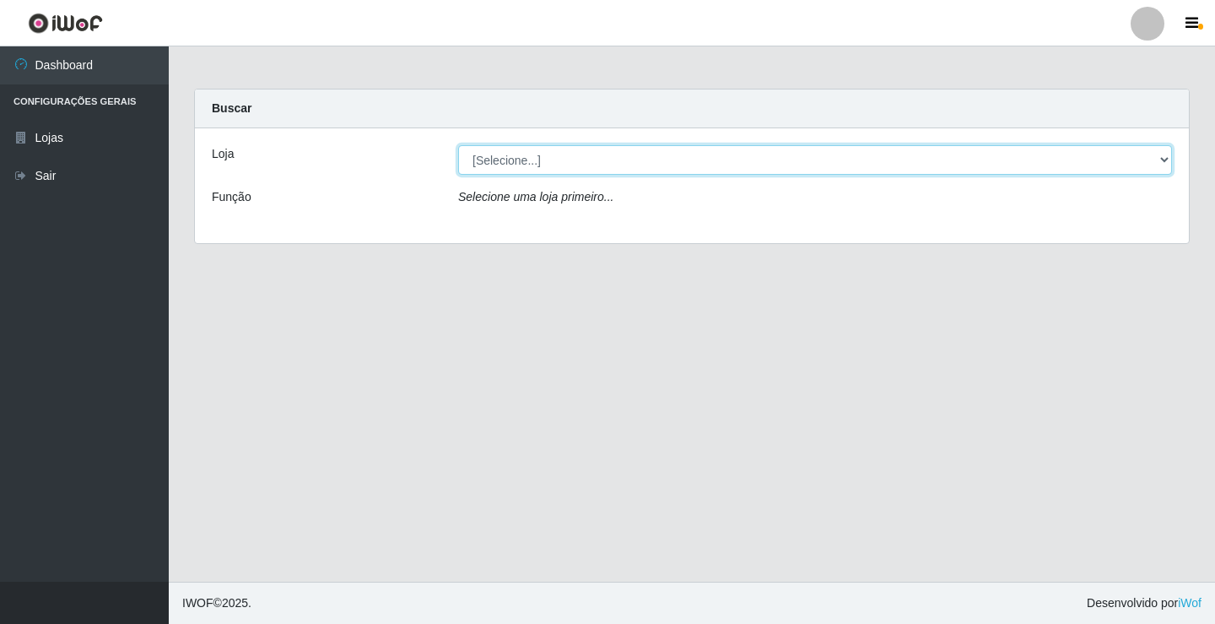
click at [537, 166] on select "[Selecione...] Ideal - Conceição" at bounding box center [815, 160] width 714 height 30
select select "231"
click at [458, 145] on select "[Selecione...] Ideal - Conceição" at bounding box center [815, 160] width 714 height 30
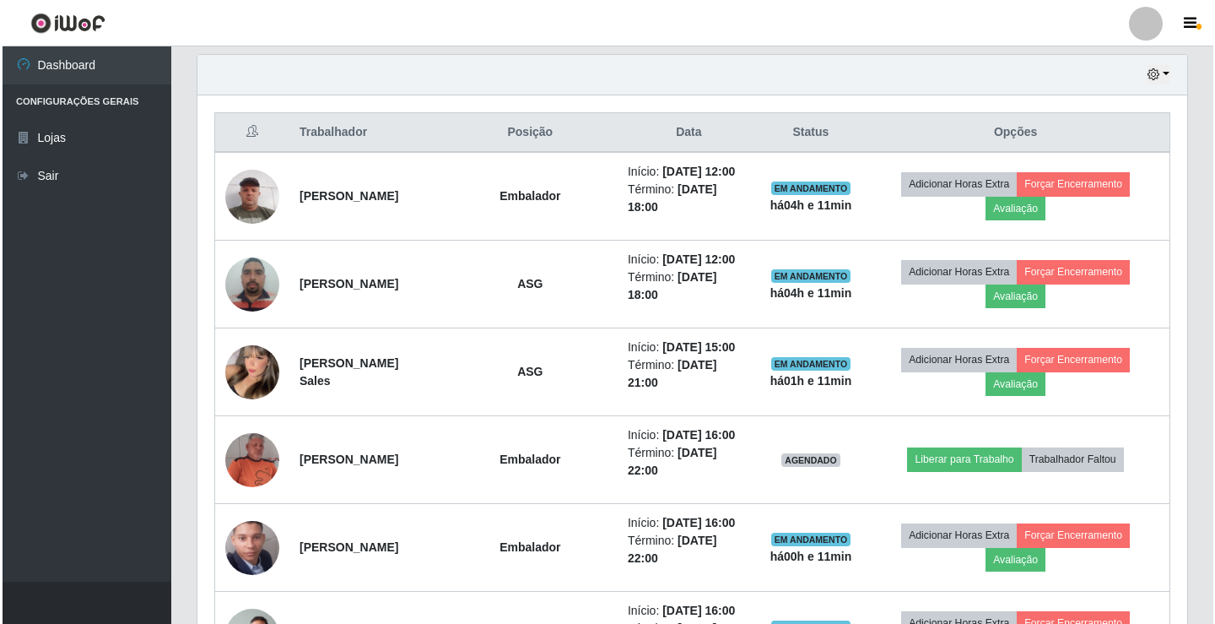
scroll to position [591, 0]
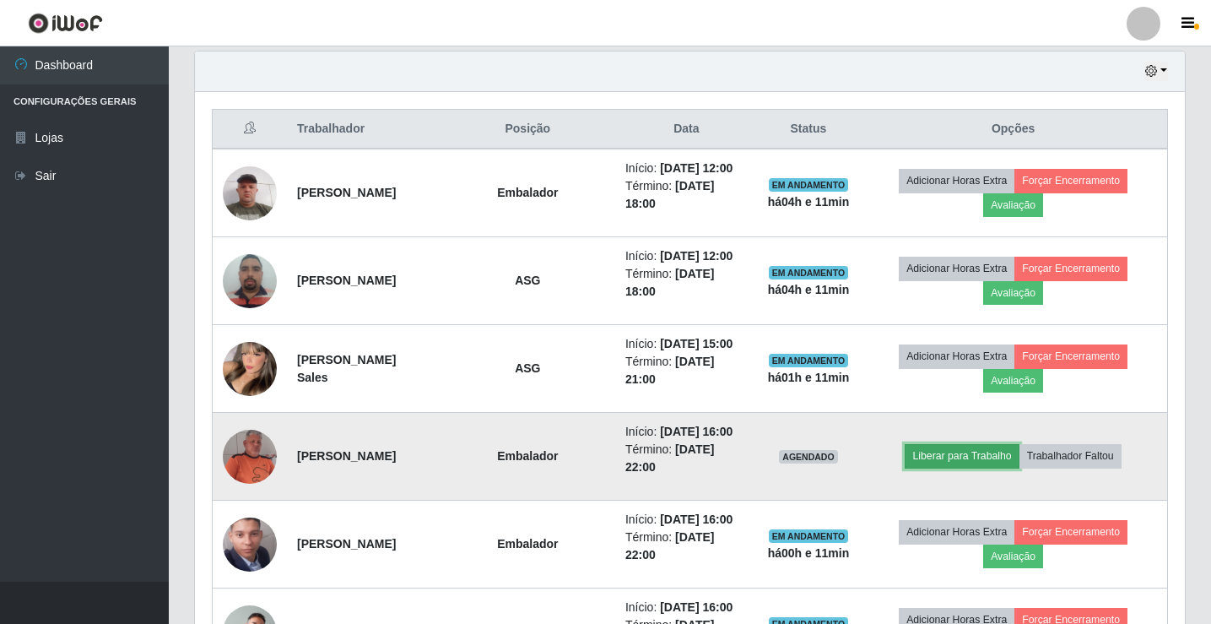
click at [993, 453] on button "Liberar para Trabalho" at bounding box center [962, 456] width 114 height 24
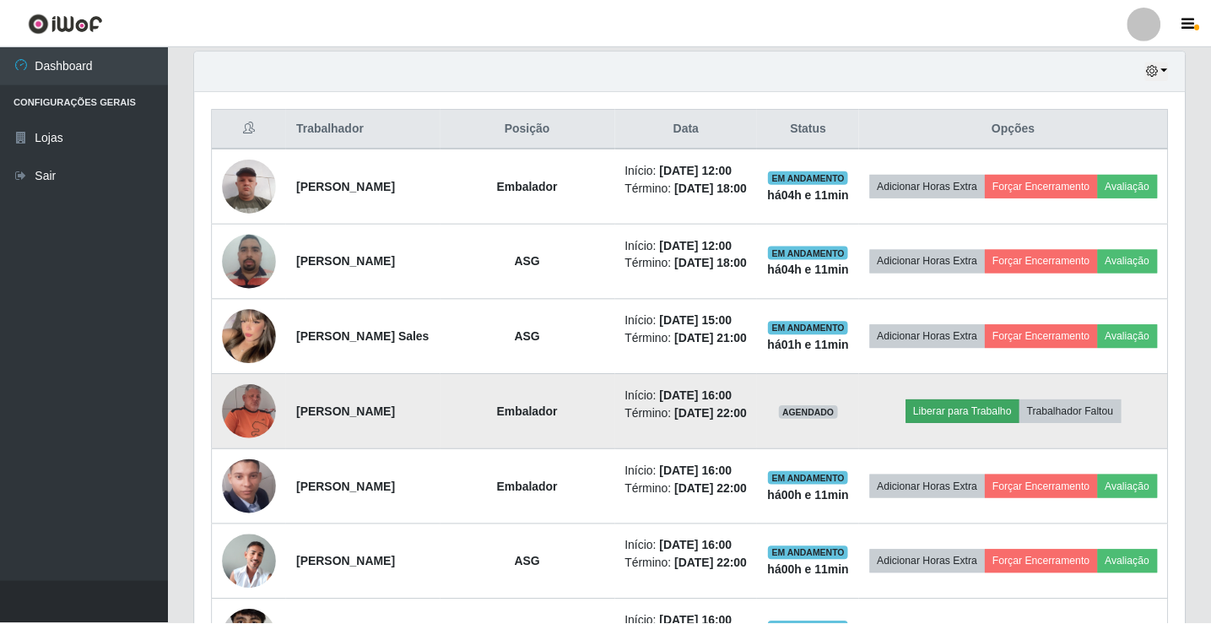
scroll to position [350, 982]
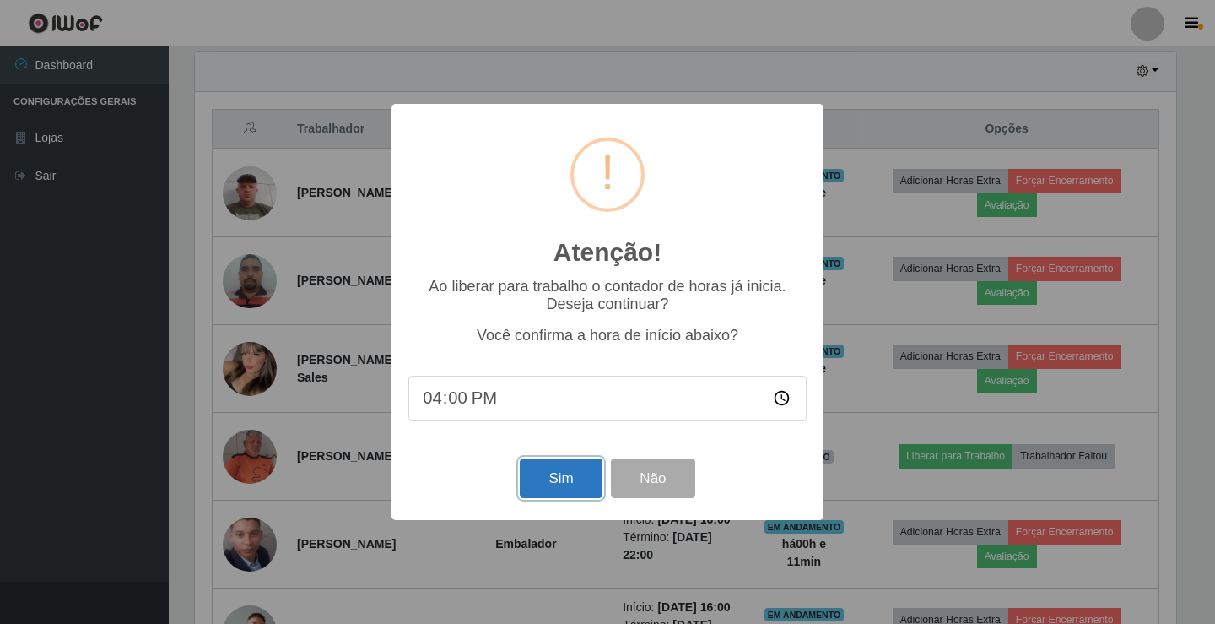
click at [545, 471] on button "Sim" at bounding box center [561, 478] width 82 height 40
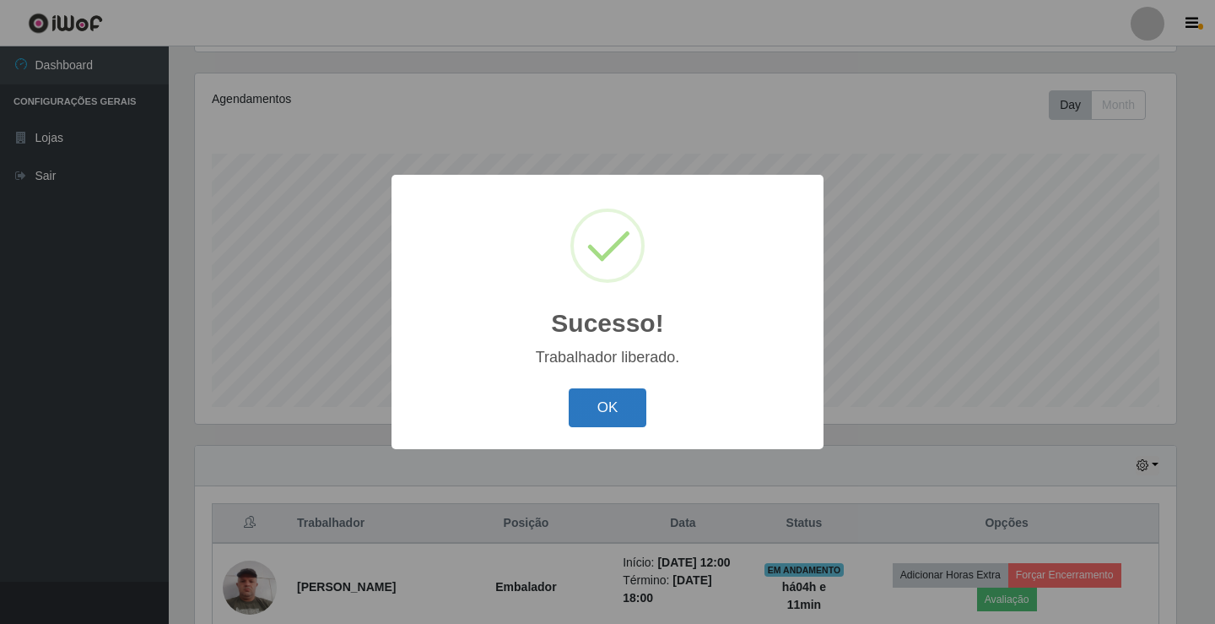
click at [586, 417] on button "OK" at bounding box center [608, 408] width 78 height 40
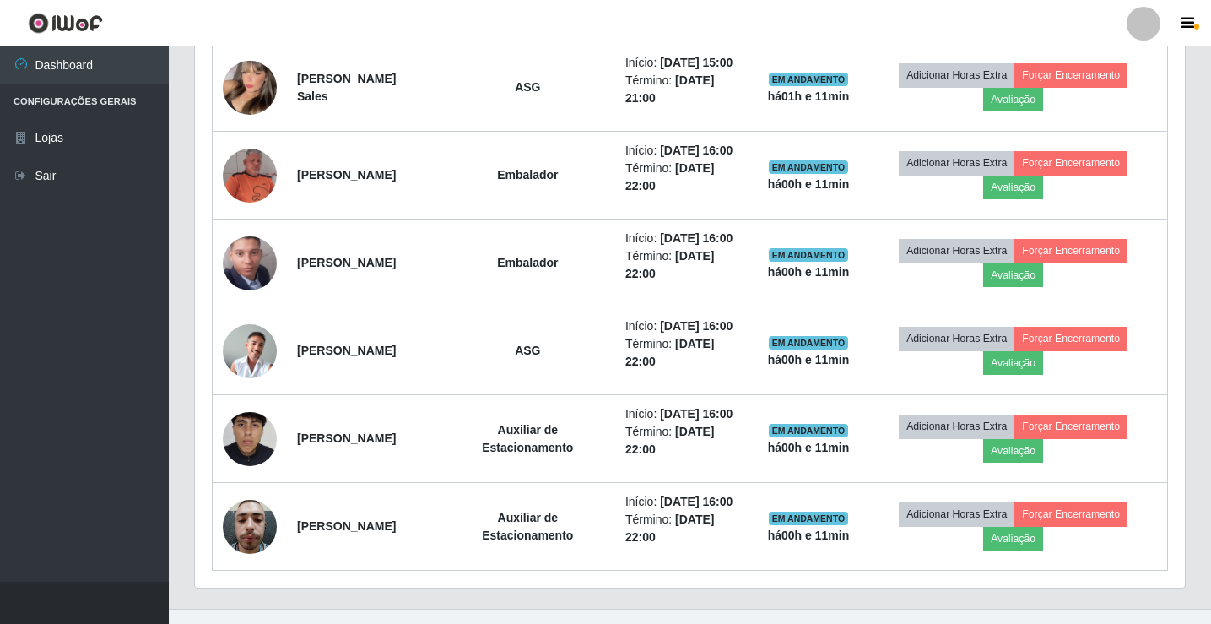
scroll to position [788, 0]
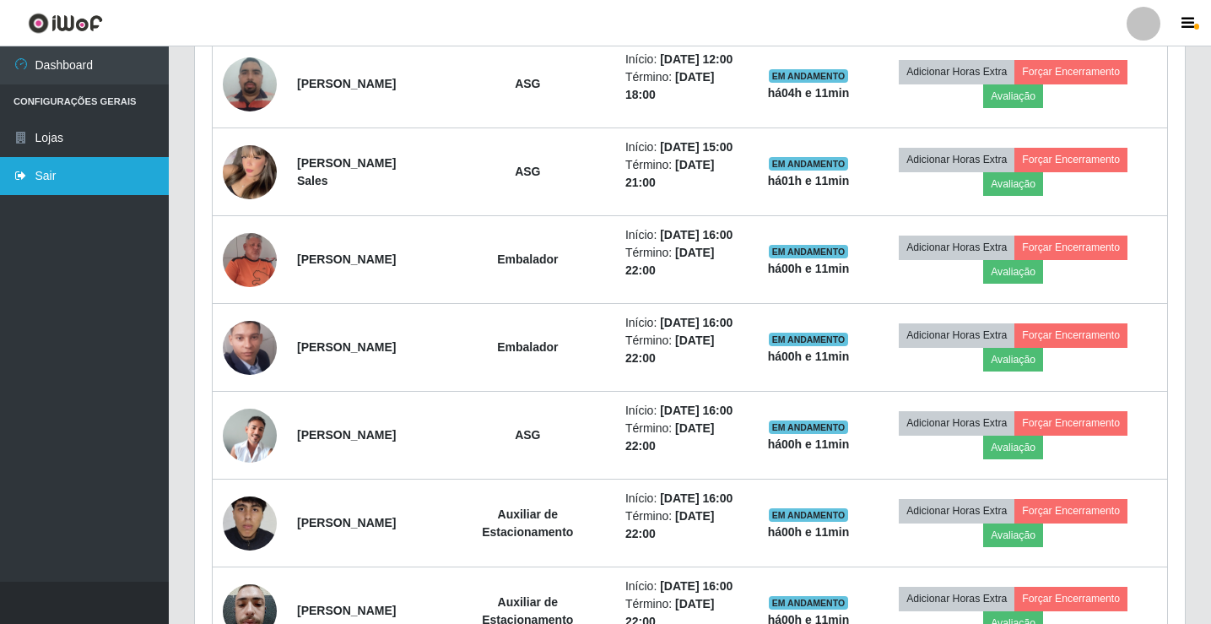
click at [99, 191] on link "Sair" at bounding box center [84, 176] width 169 height 38
